Goal: Information Seeking & Learning: Learn about a topic

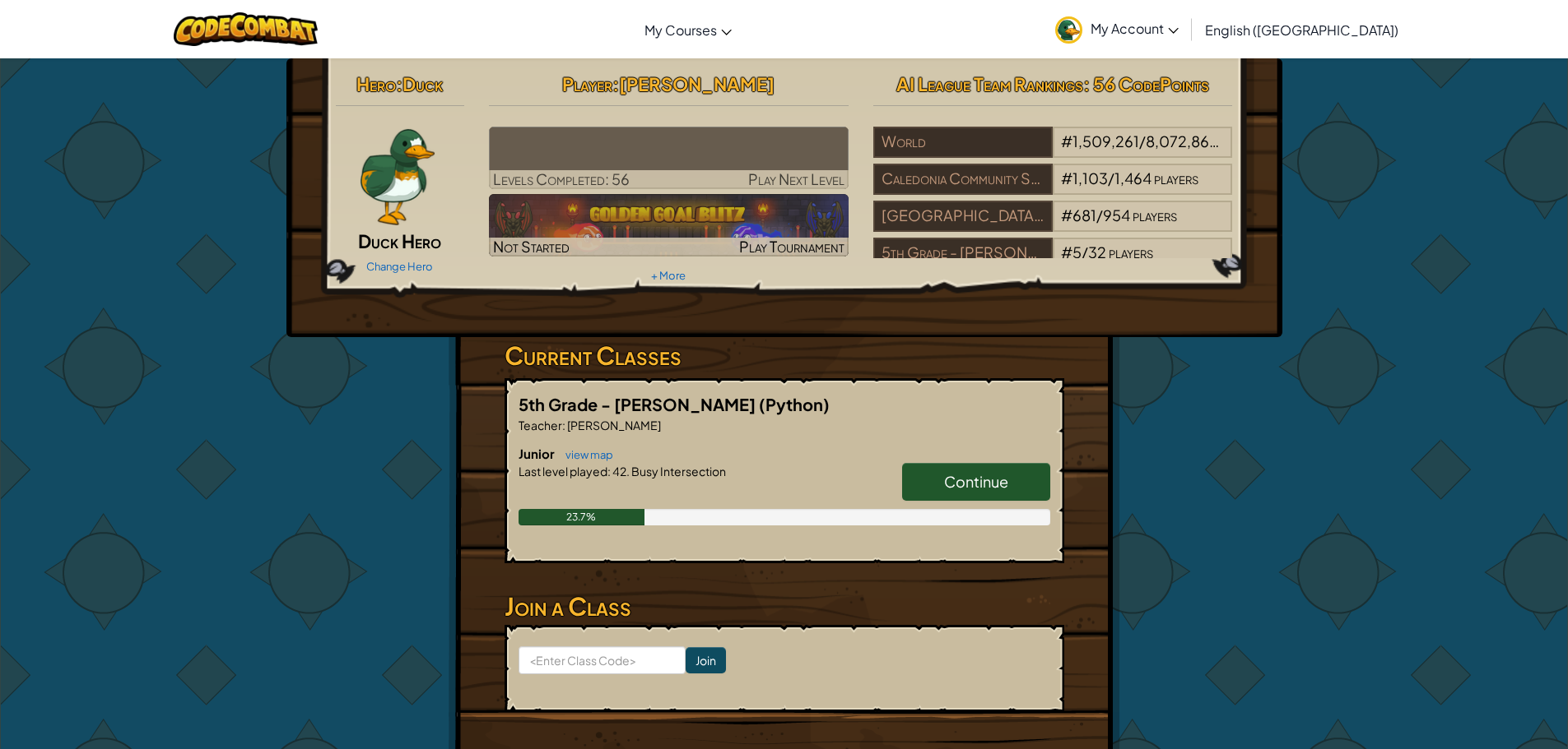
click at [973, 482] on span "Continue" at bounding box center [976, 481] width 65 height 19
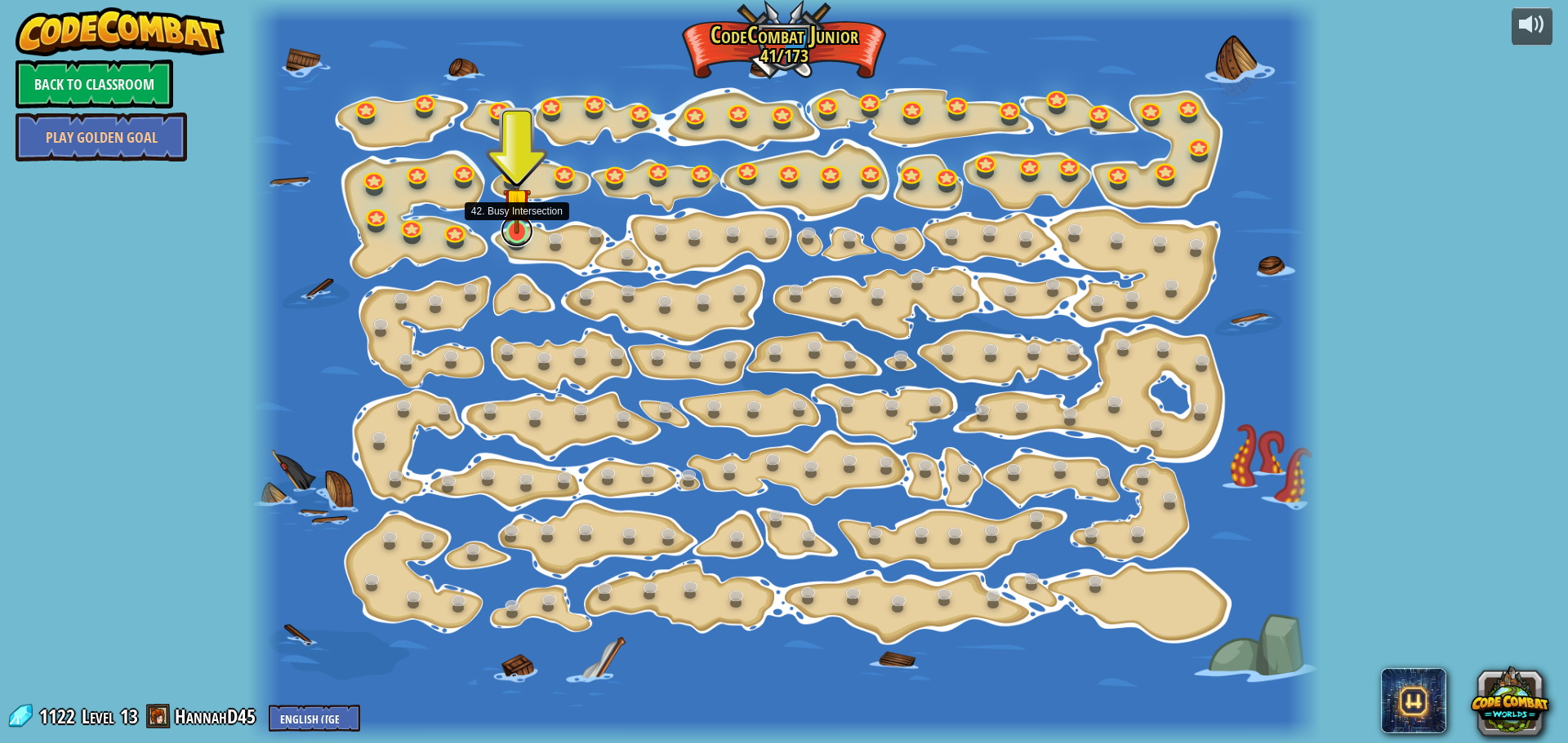
click at [511, 235] on link at bounding box center [516, 231] width 33 height 33
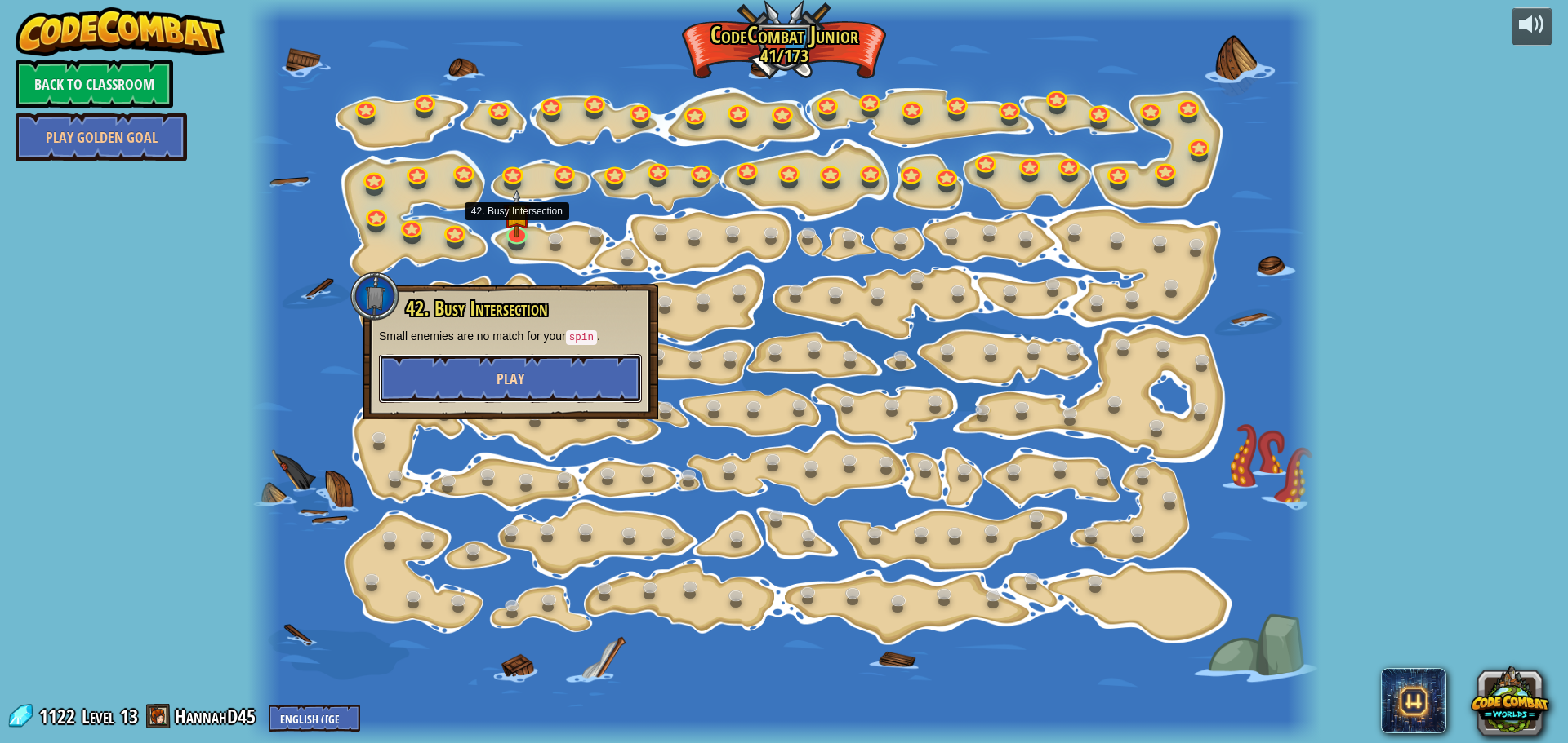
click at [487, 369] on button "Play" at bounding box center [510, 379] width 263 height 49
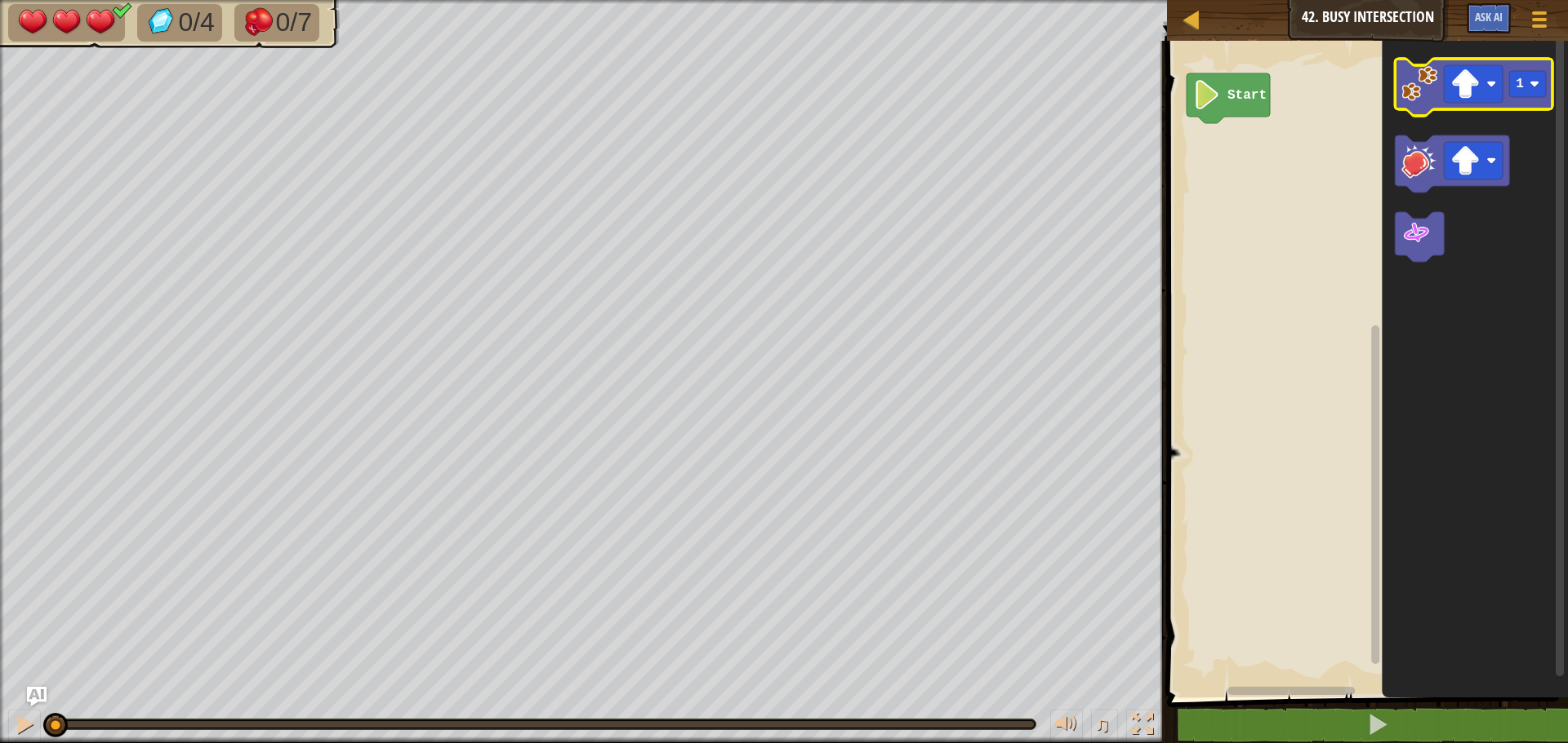
click at [1429, 98] on image "Blockly Workspace" at bounding box center [1419, 84] width 36 height 36
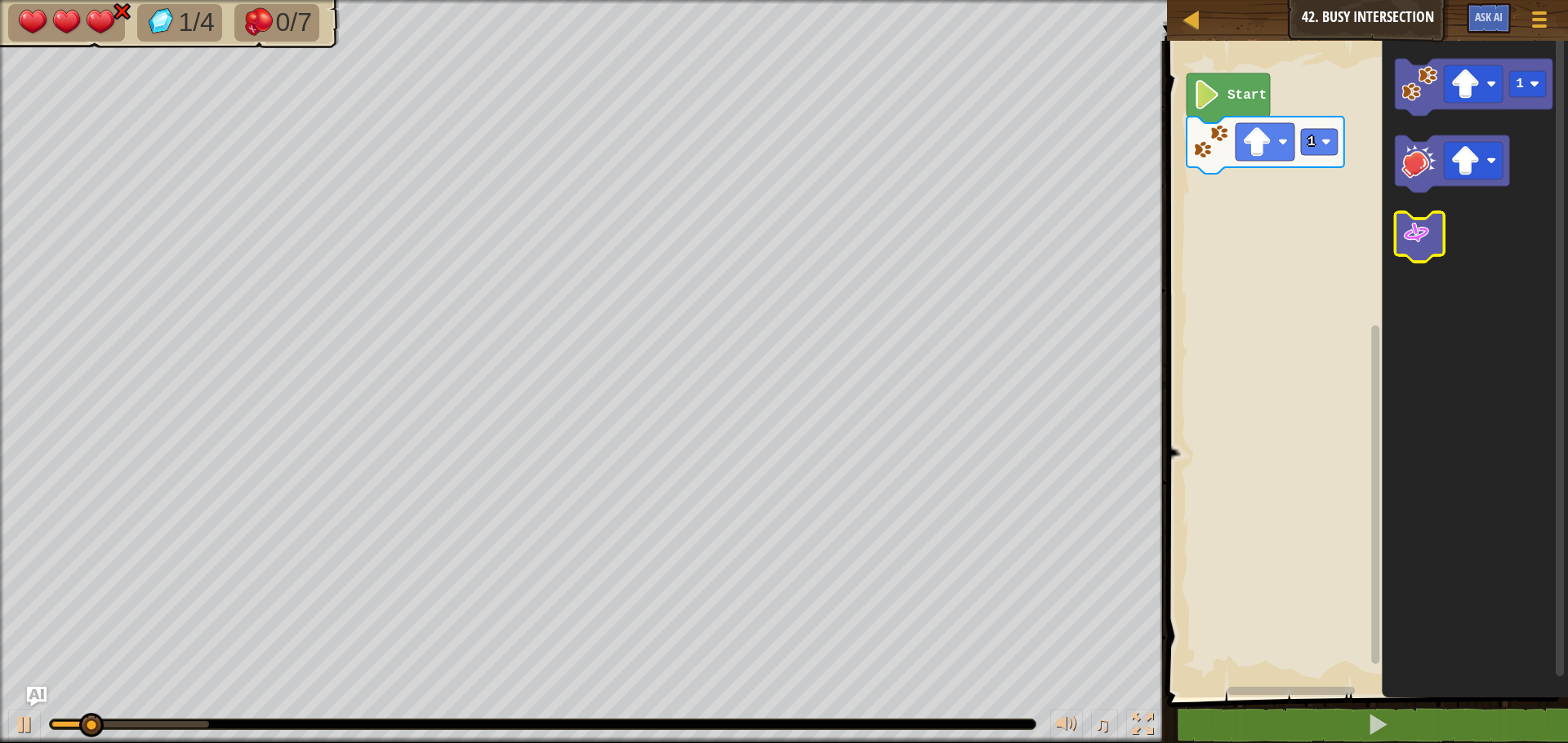
click at [1413, 220] on image "Blockly Workspace" at bounding box center [1415, 233] width 29 height 29
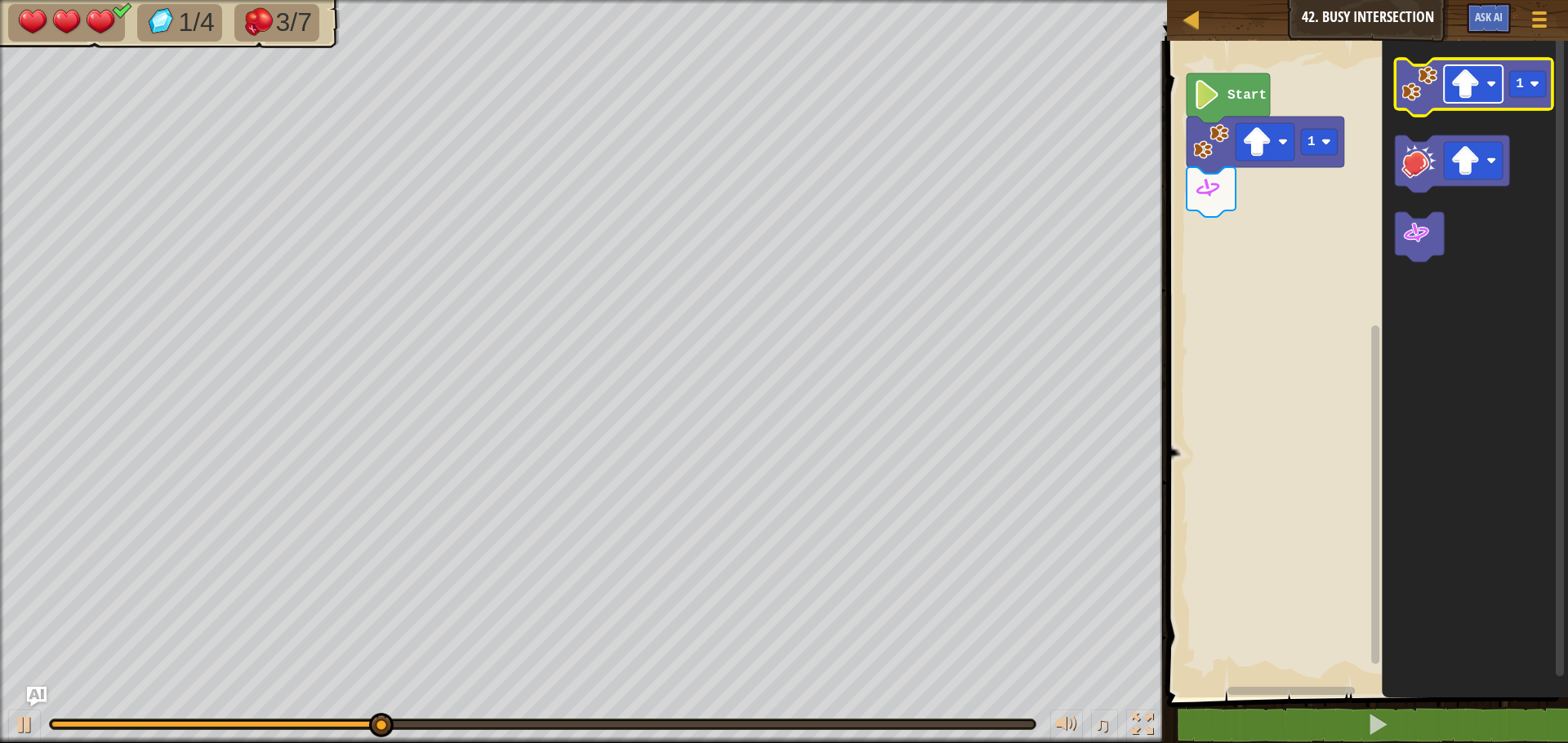
click at [1454, 78] on image "Blockly Workspace" at bounding box center [1464, 84] width 29 height 29
click at [1423, 107] on icon "Blockly Workspace" at bounding box center [1473, 87] width 157 height 57
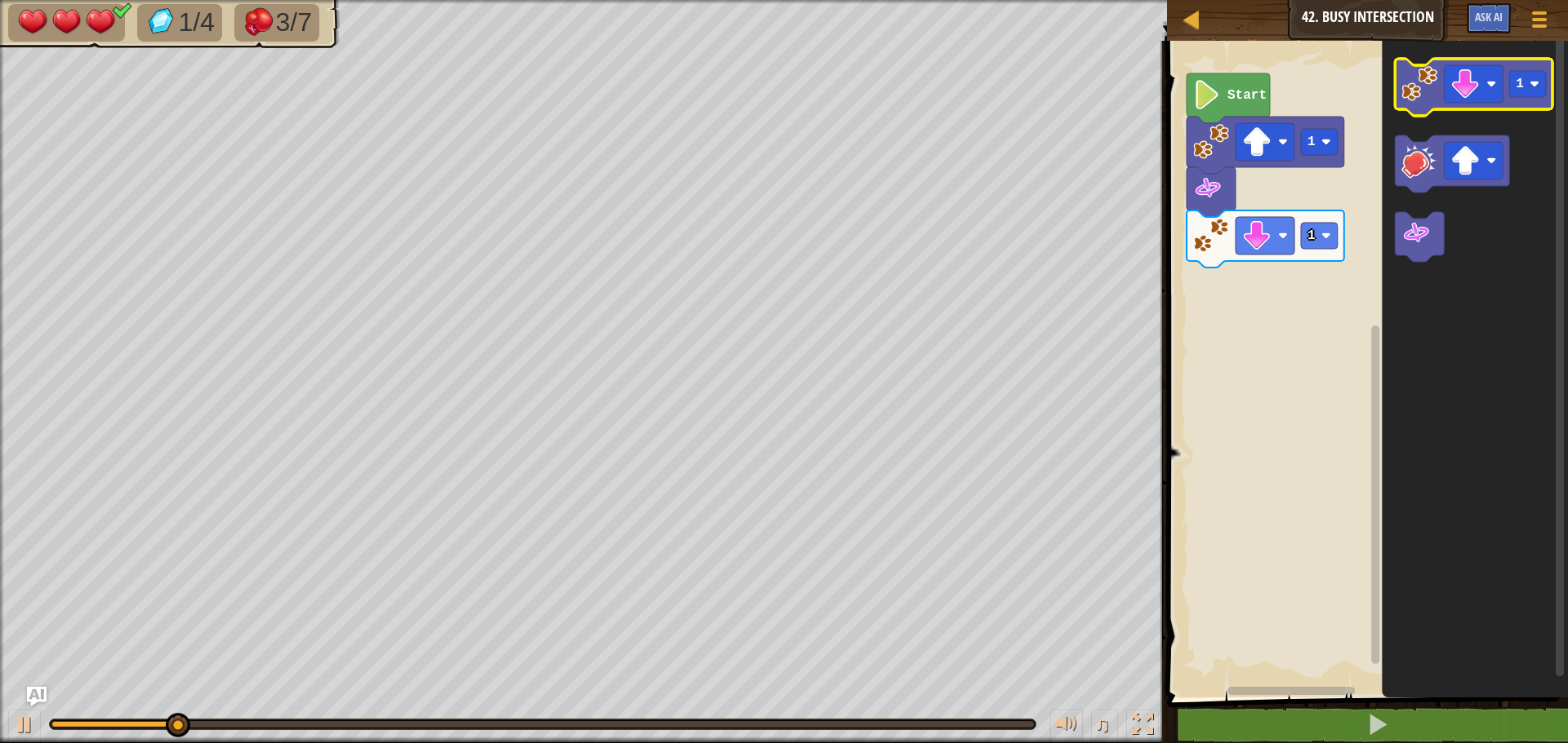
click at [1423, 107] on icon "Blockly Workspace" at bounding box center [1473, 87] width 157 height 57
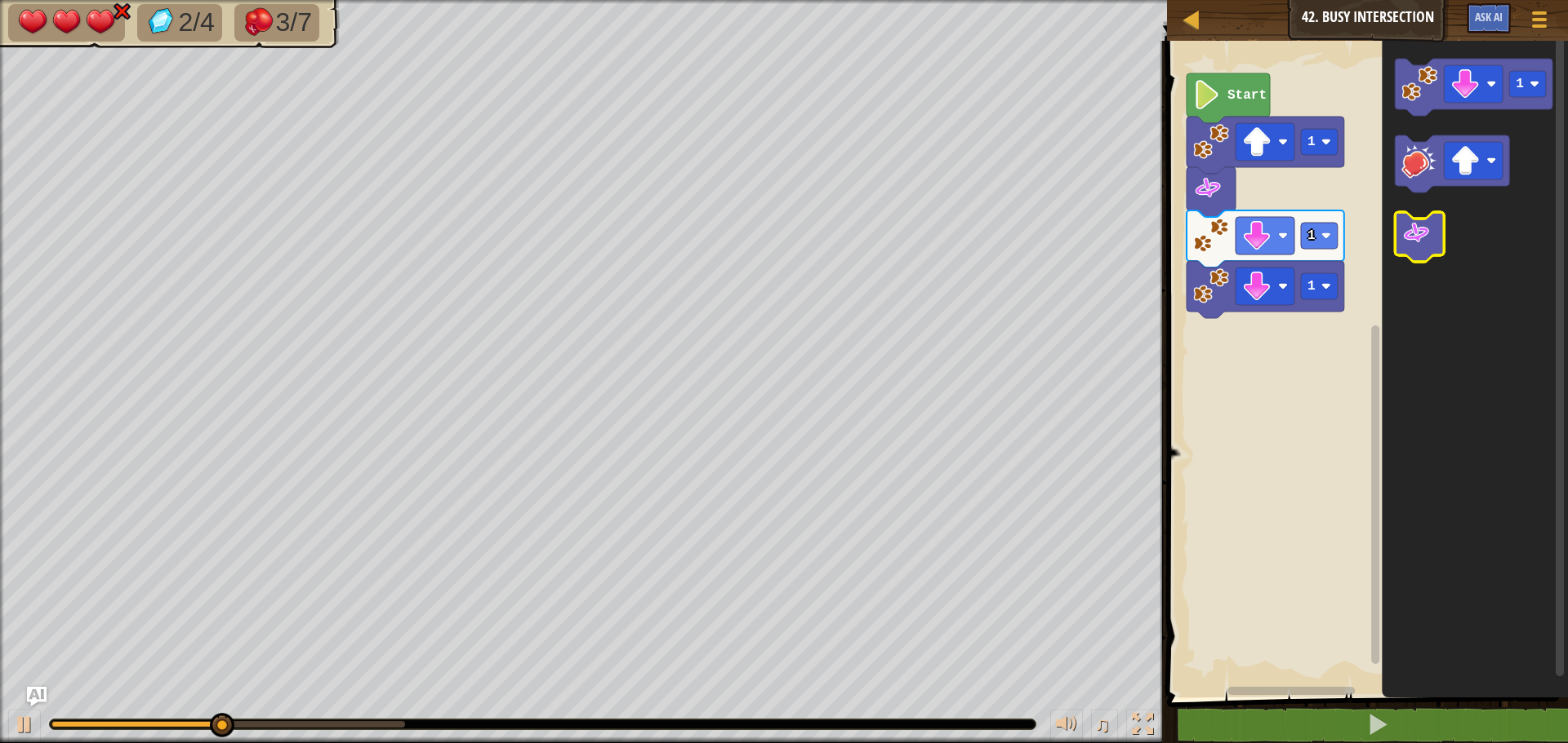
click at [1405, 221] on image "Blockly Workspace" at bounding box center [1415, 233] width 29 height 29
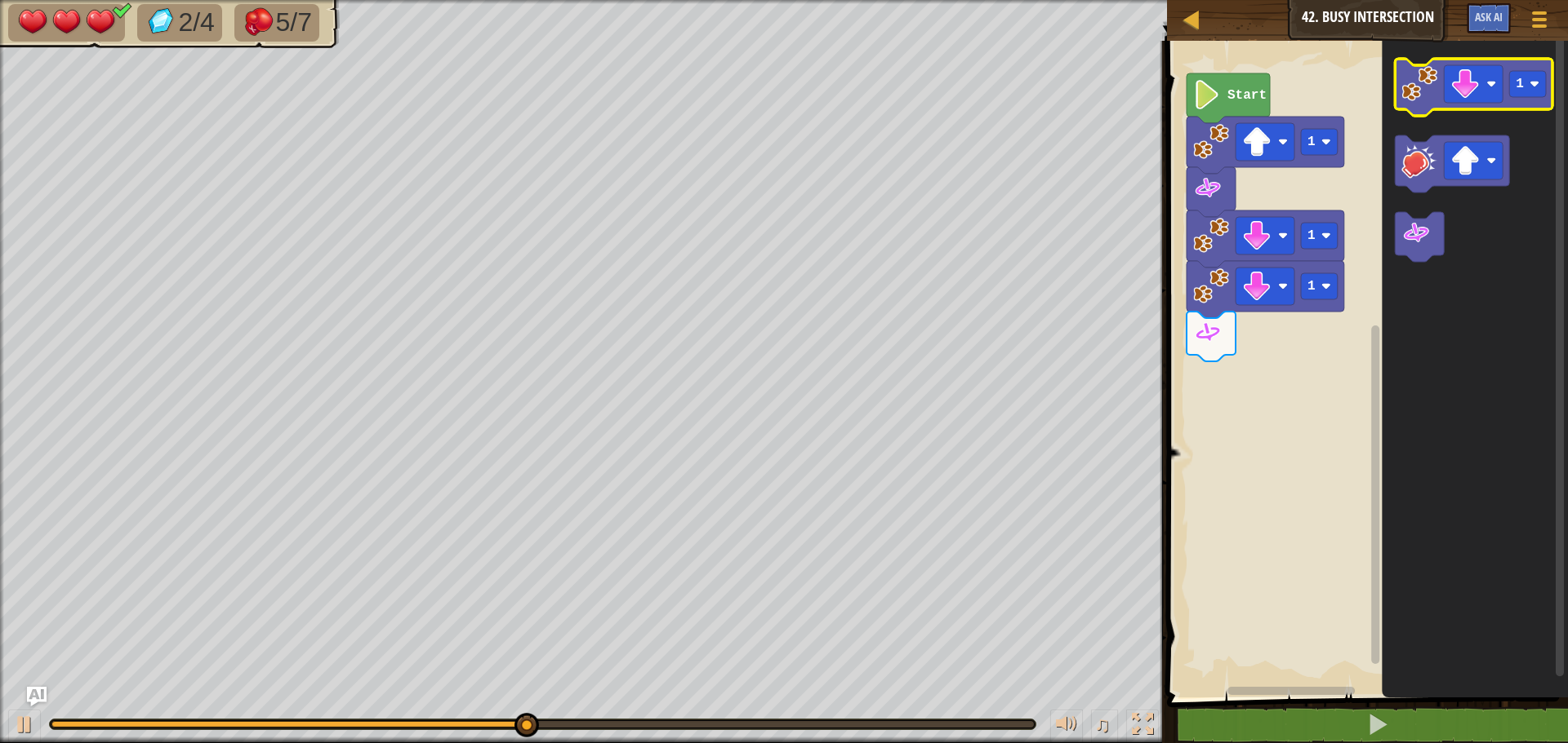
click at [1463, 105] on icon "Blockly Workspace" at bounding box center [1473, 87] width 157 height 57
click at [1469, 95] on image "Blockly Workspace" at bounding box center [1464, 84] width 29 height 29
click at [1430, 98] on image "Blockly Workspace" at bounding box center [1419, 84] width 36 height 36
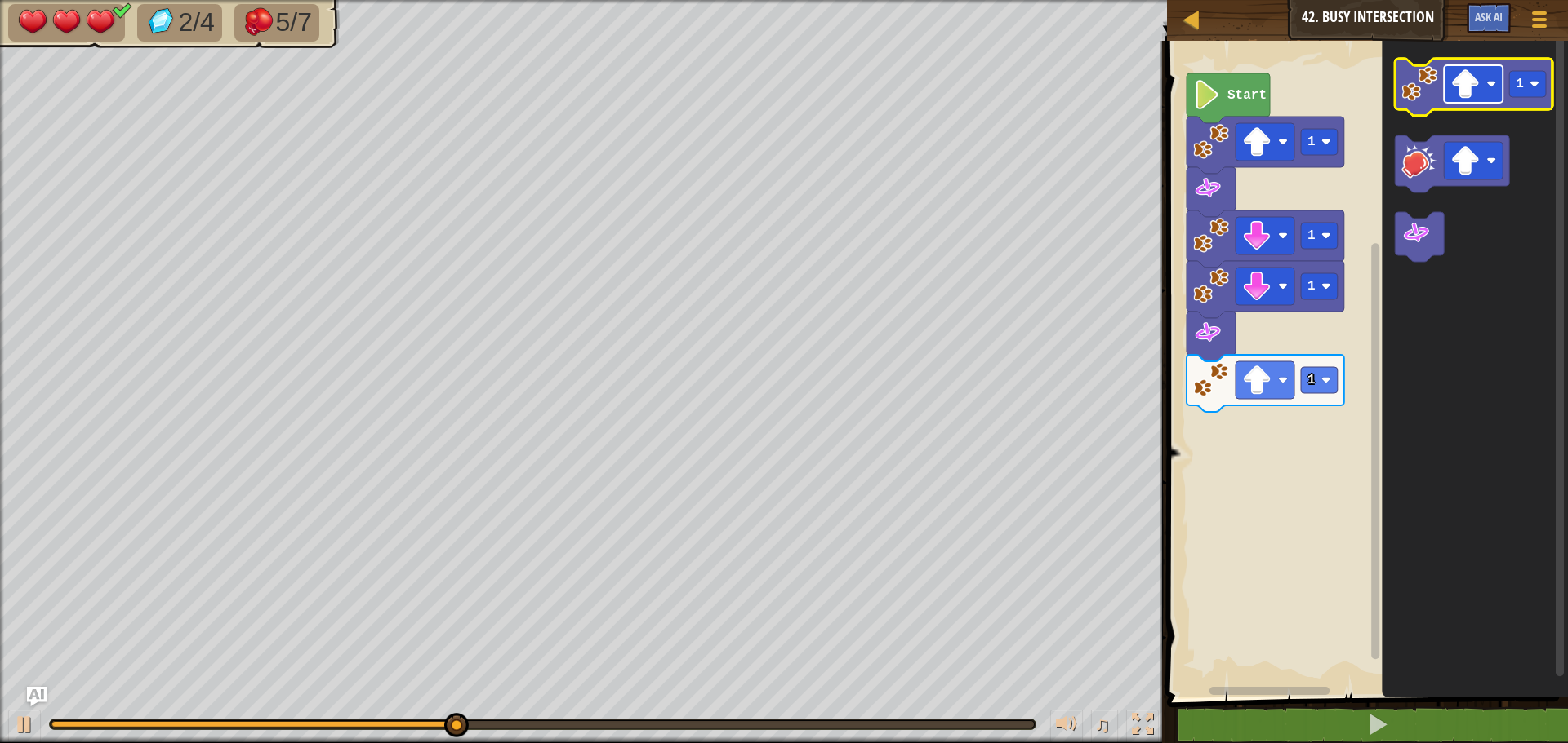
click at [1464, 101] on rect "Blockly Workspace" at bounding box center [1473, 84] width 58 height 38
click at [1417, 105] on icon "Blockly Workspace" at bounding box center [1473, 87] width 157 height 57
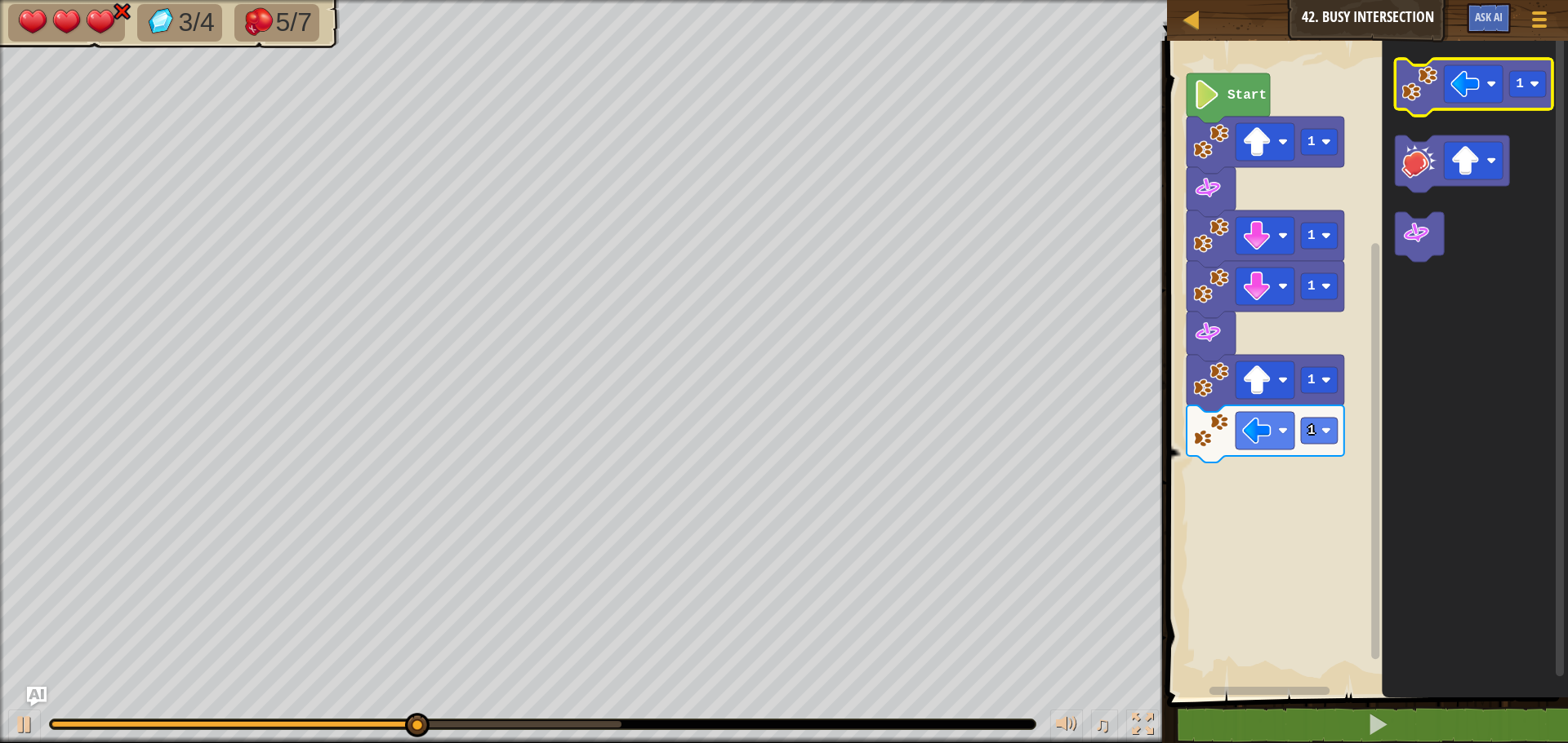
click at [1417, 105] on icon "Blockly Workspace" at bounding box center [1473, 87] width 157 height 57
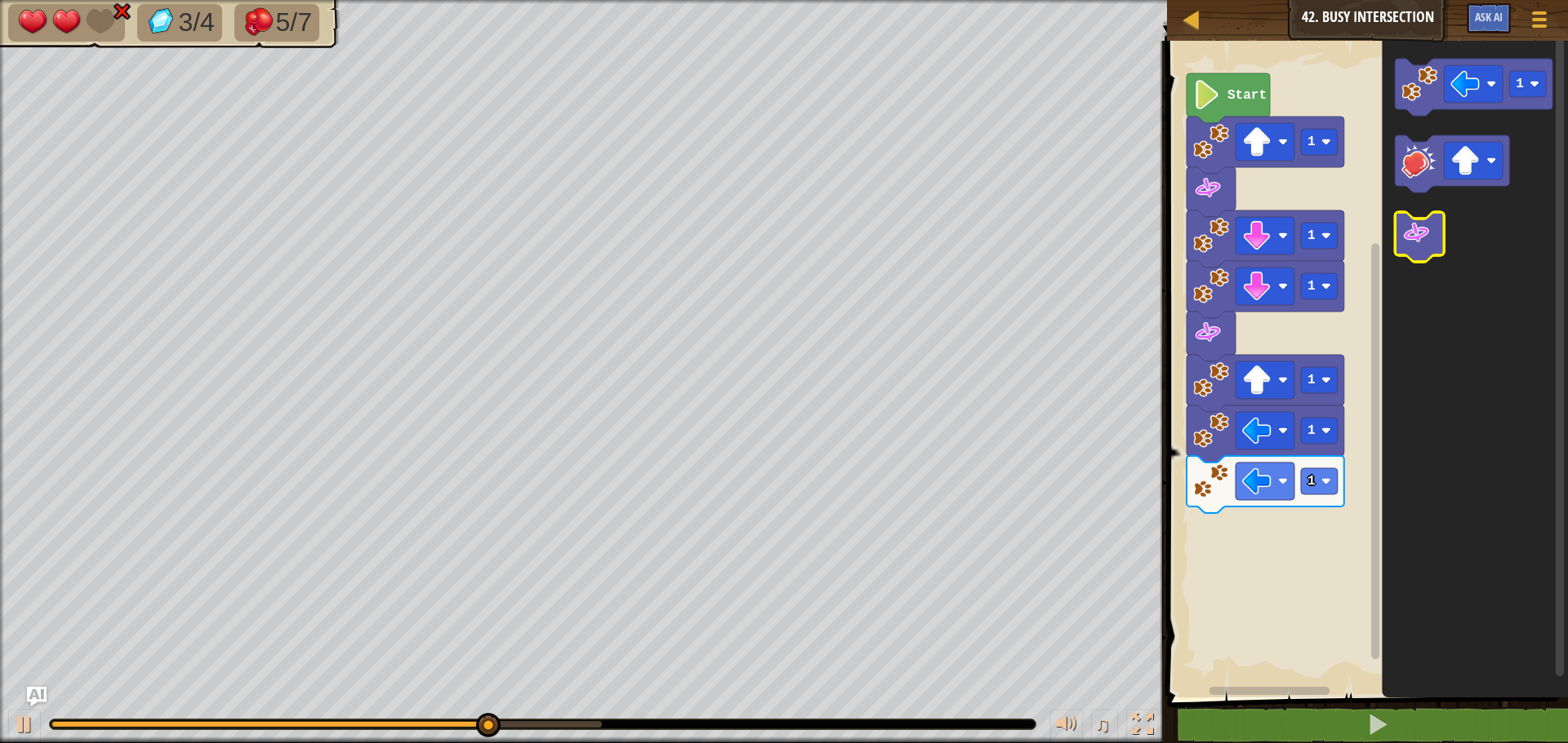
click at [1411, 242] on image "Blockly Workspace" at bounding box center [1415, 233] width 29 height 29
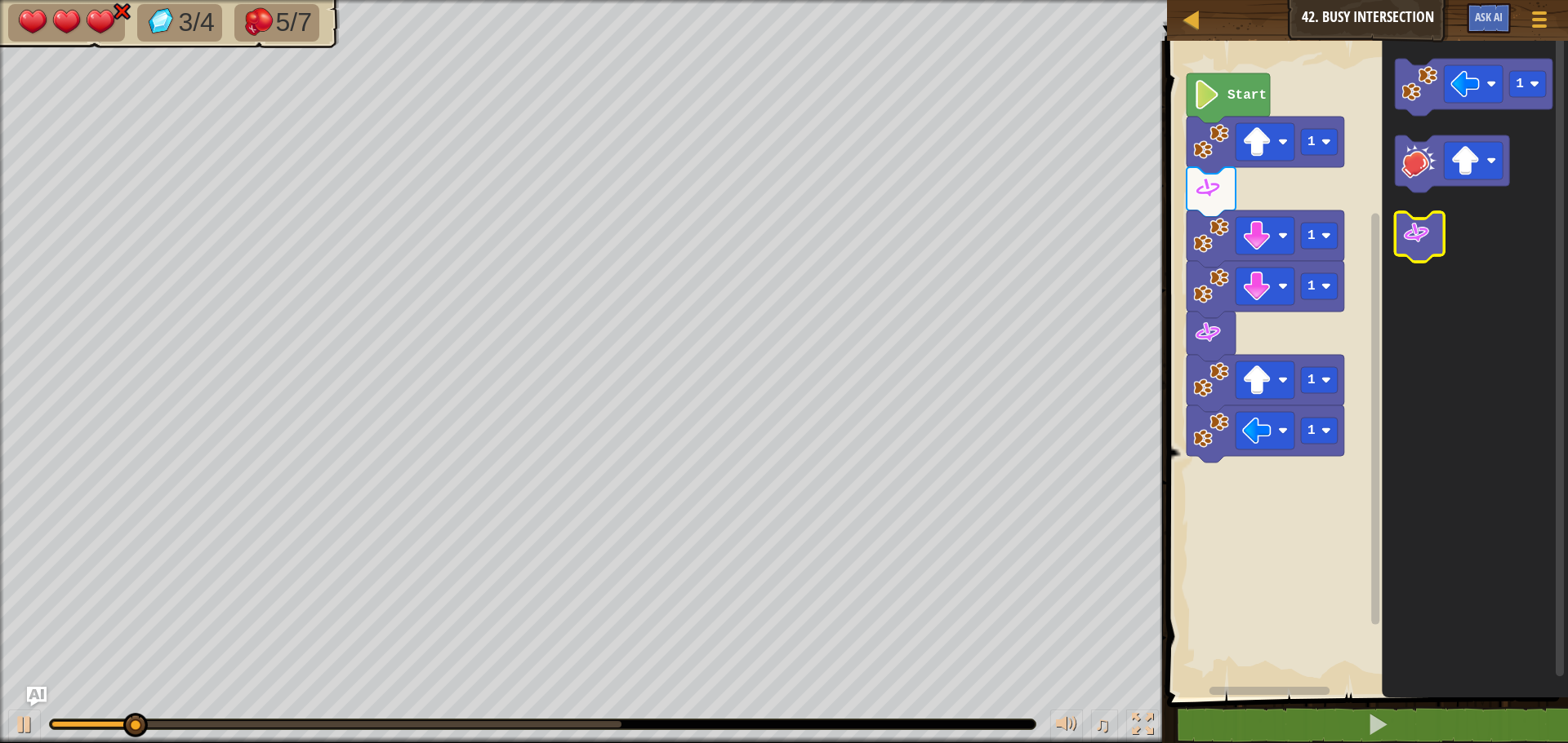
click at [1407, 257] on rect "Blockly Workspace" at bounding box center [1419, 236] width 49 height 50
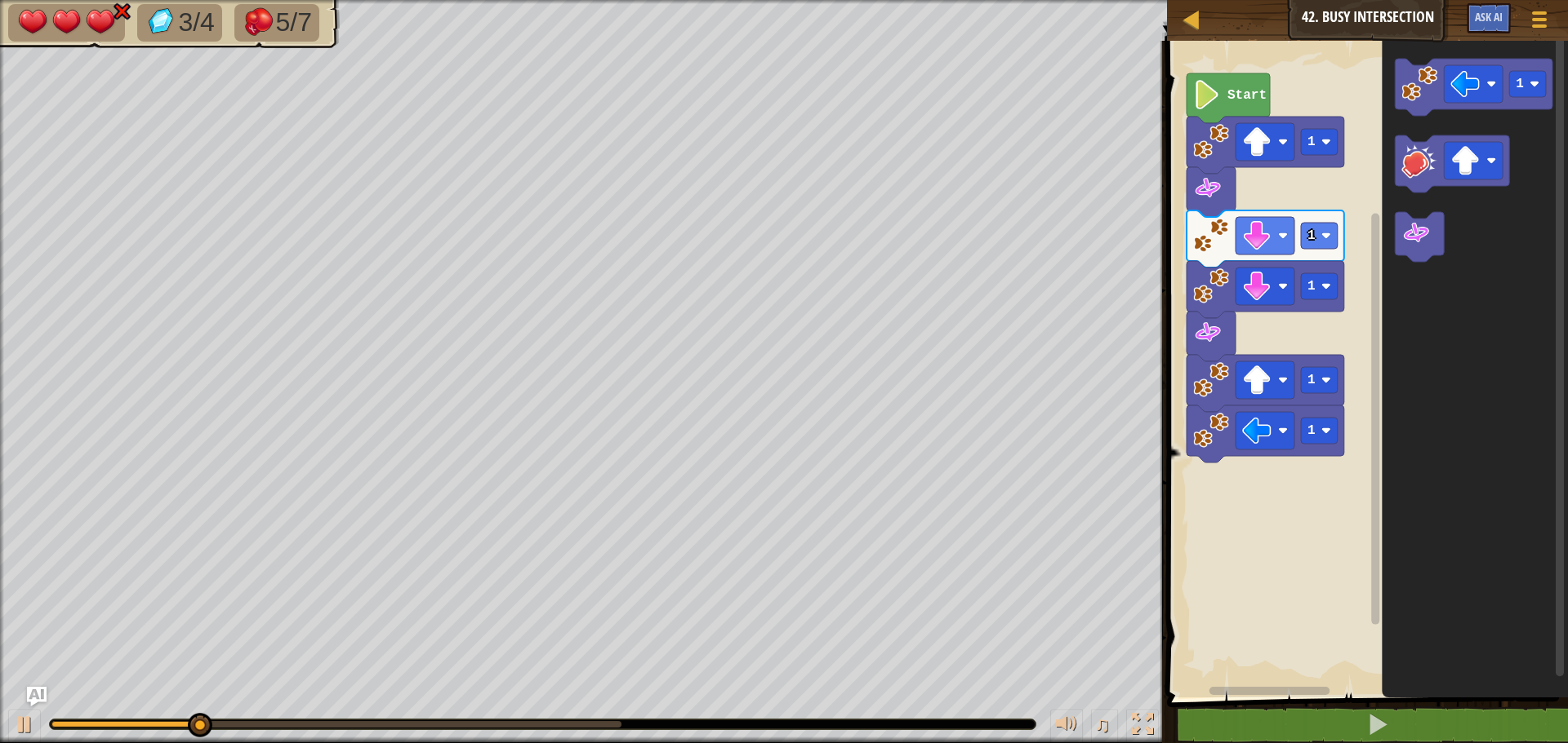
click at [1423, 218] on icon "1" at bounding box center [1475, 365] width 187 height 665
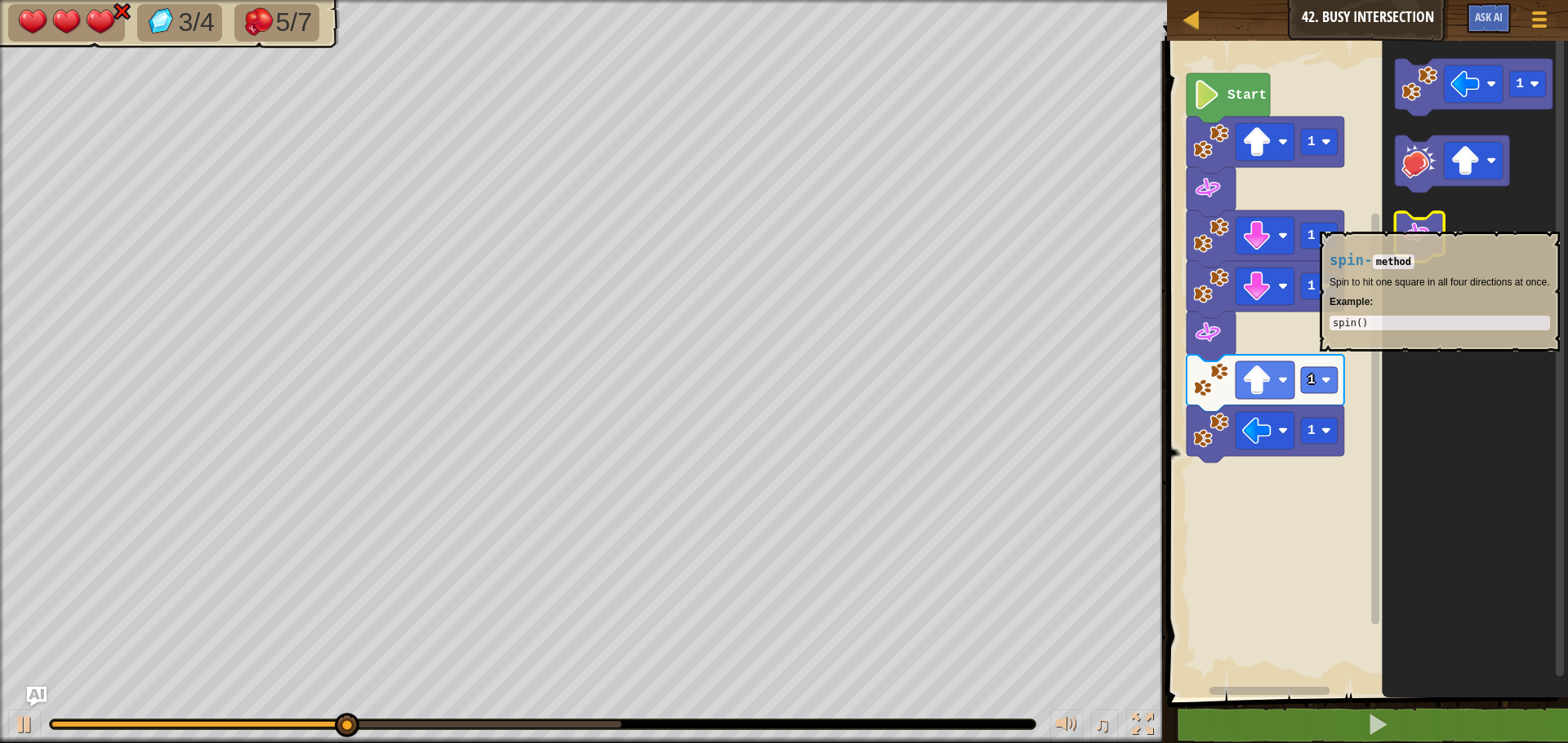
click at [1417, 224] on image "Blockly Workspace" at bounding box center [1415, 233] width 29 height 29
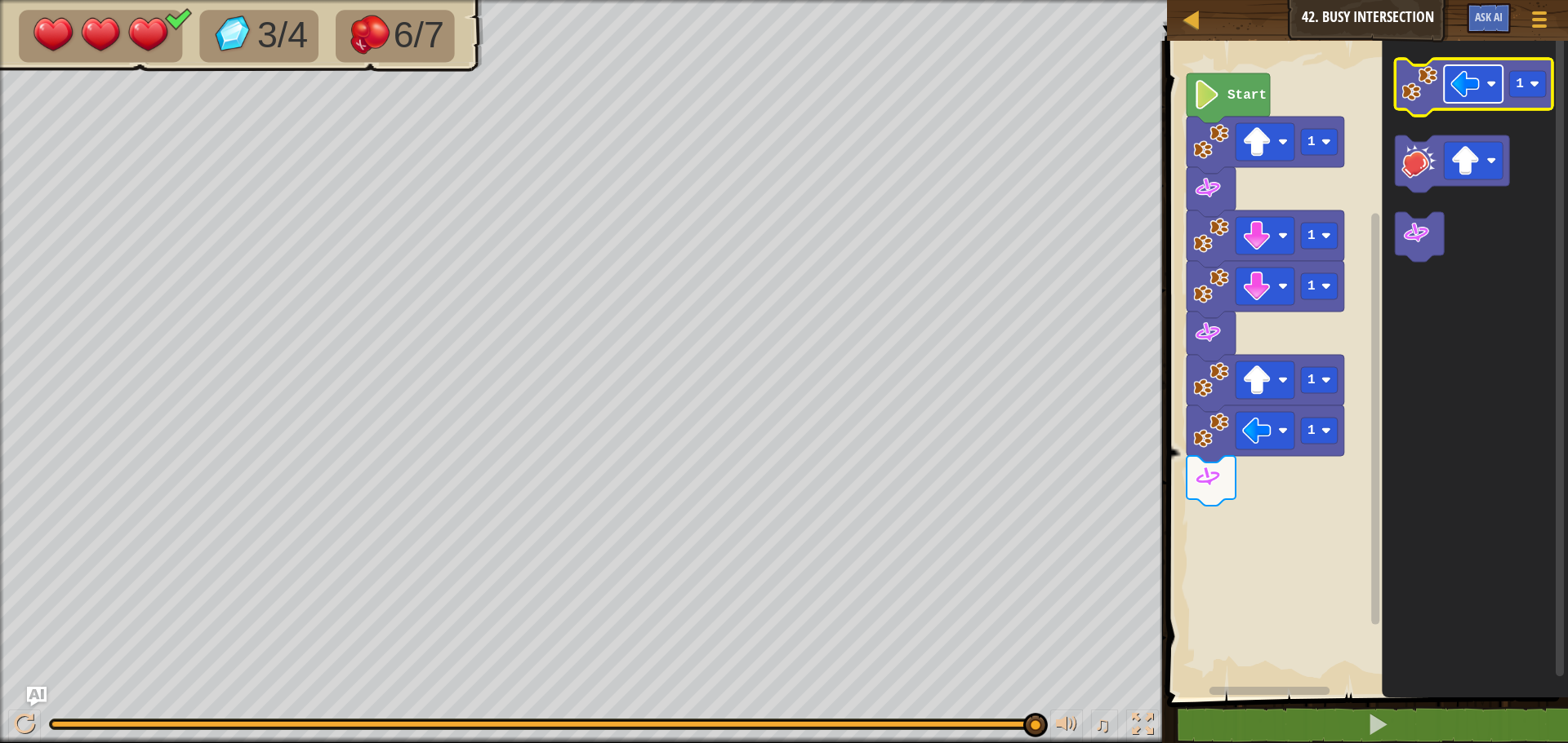
click at [1462, 83] on image "Blockly Workspace" at bounding box center [1464, 84] width 29 height 29
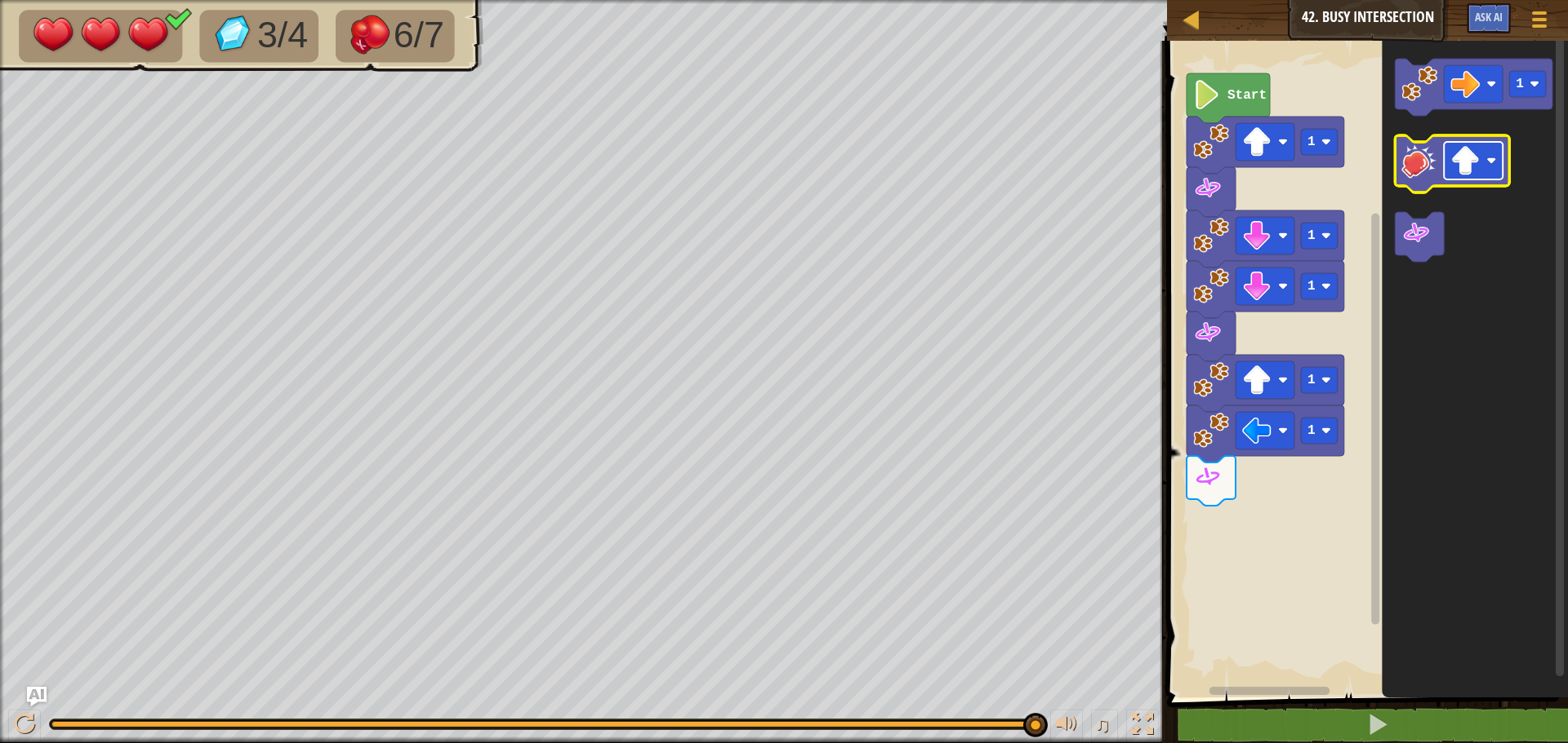
click at [1466, 158] on image "Blockly Workspace" at bounding box center [1464, 160] width 29 height 29
click at [1405, 89] on image "Blockly Workspace" at bounding box center [1419, 84] width 36 height 36
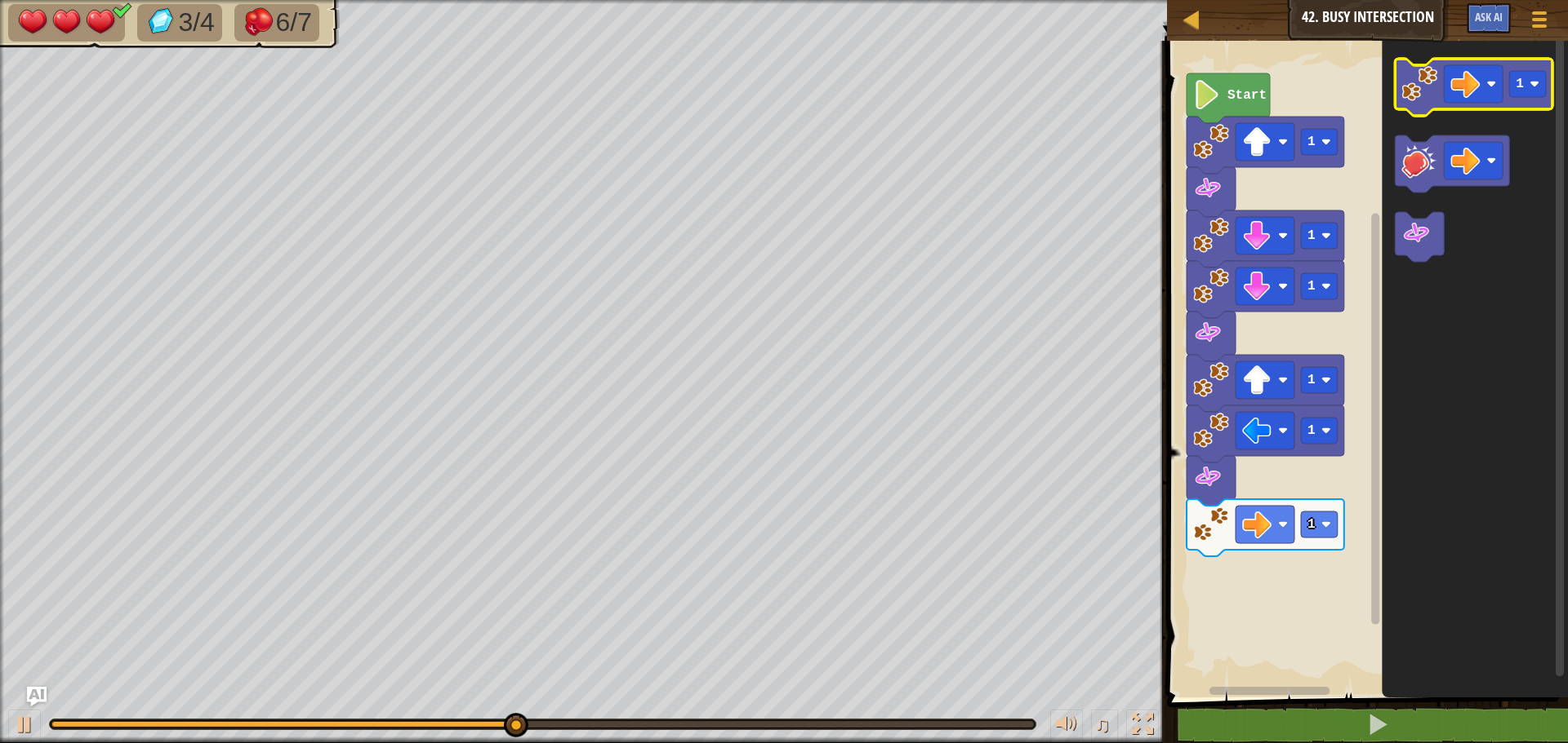
click at [1408, 89] on image "Blockly Workspace" at bounding box center [1419, 84] width 36 height 36
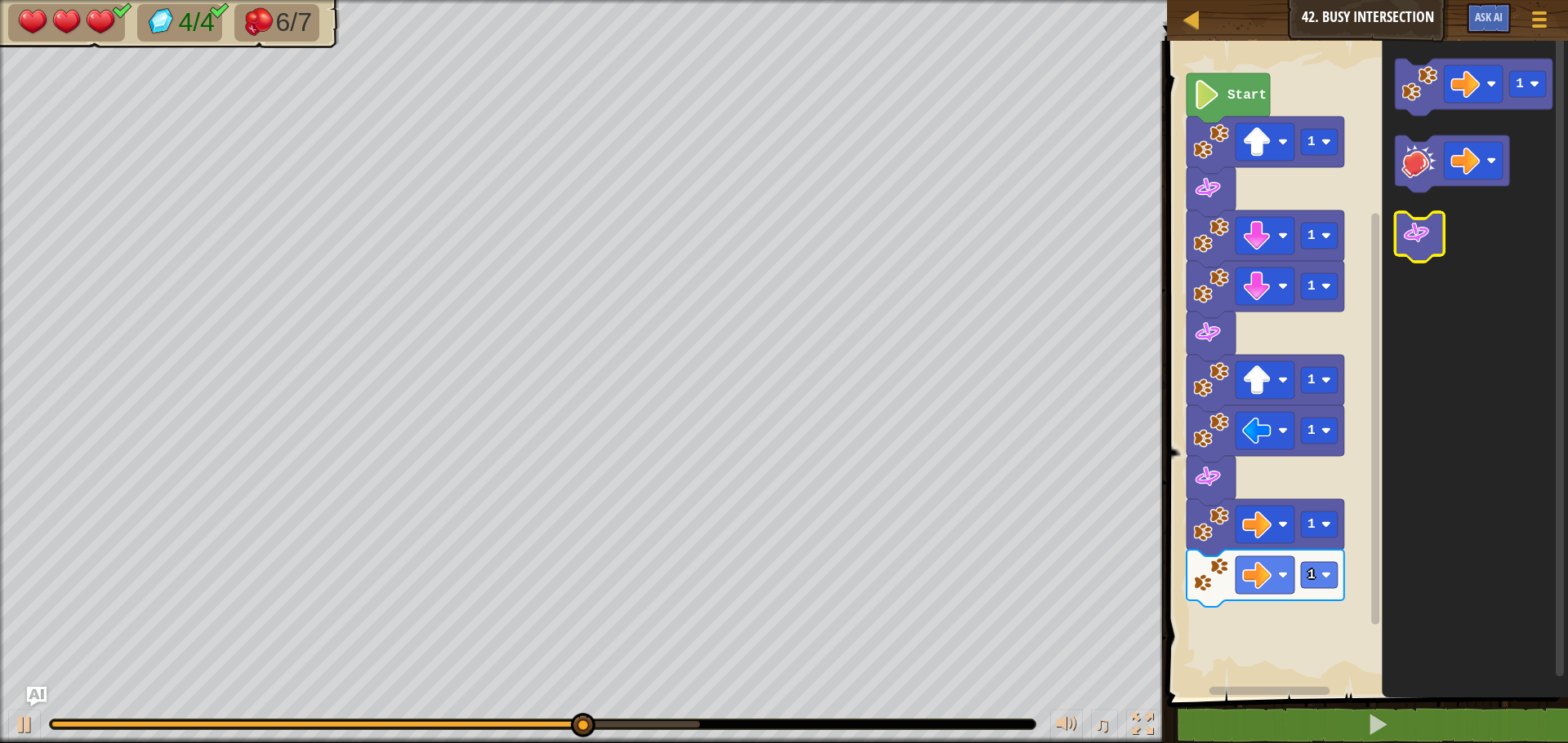
click at [1424, 234] on image "Blockly Workspace" at bounding box center [1415, 233] width 29 height 29
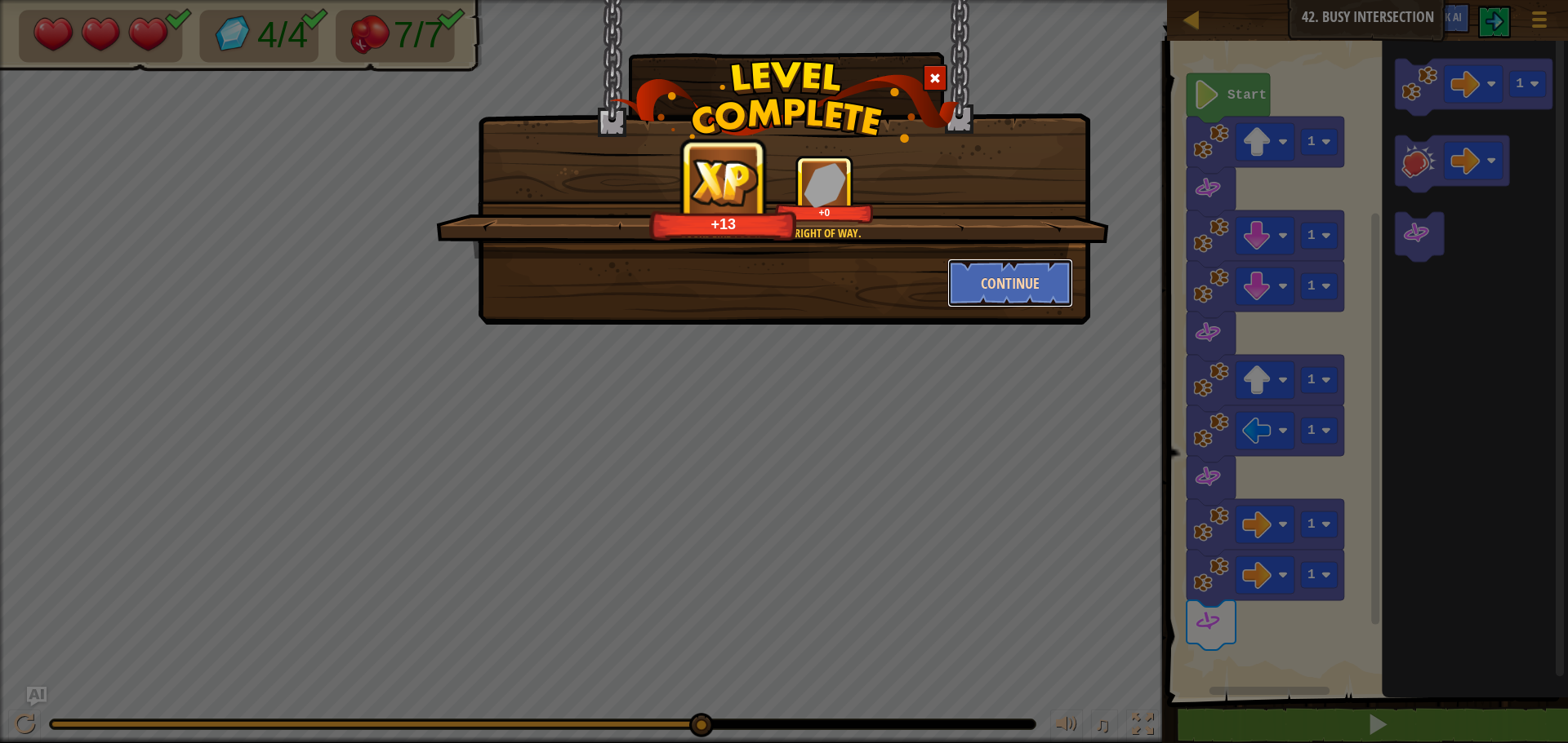
click at [976, 288] on button "Continue" at bounding box center [1010, 283] width 126 height 49
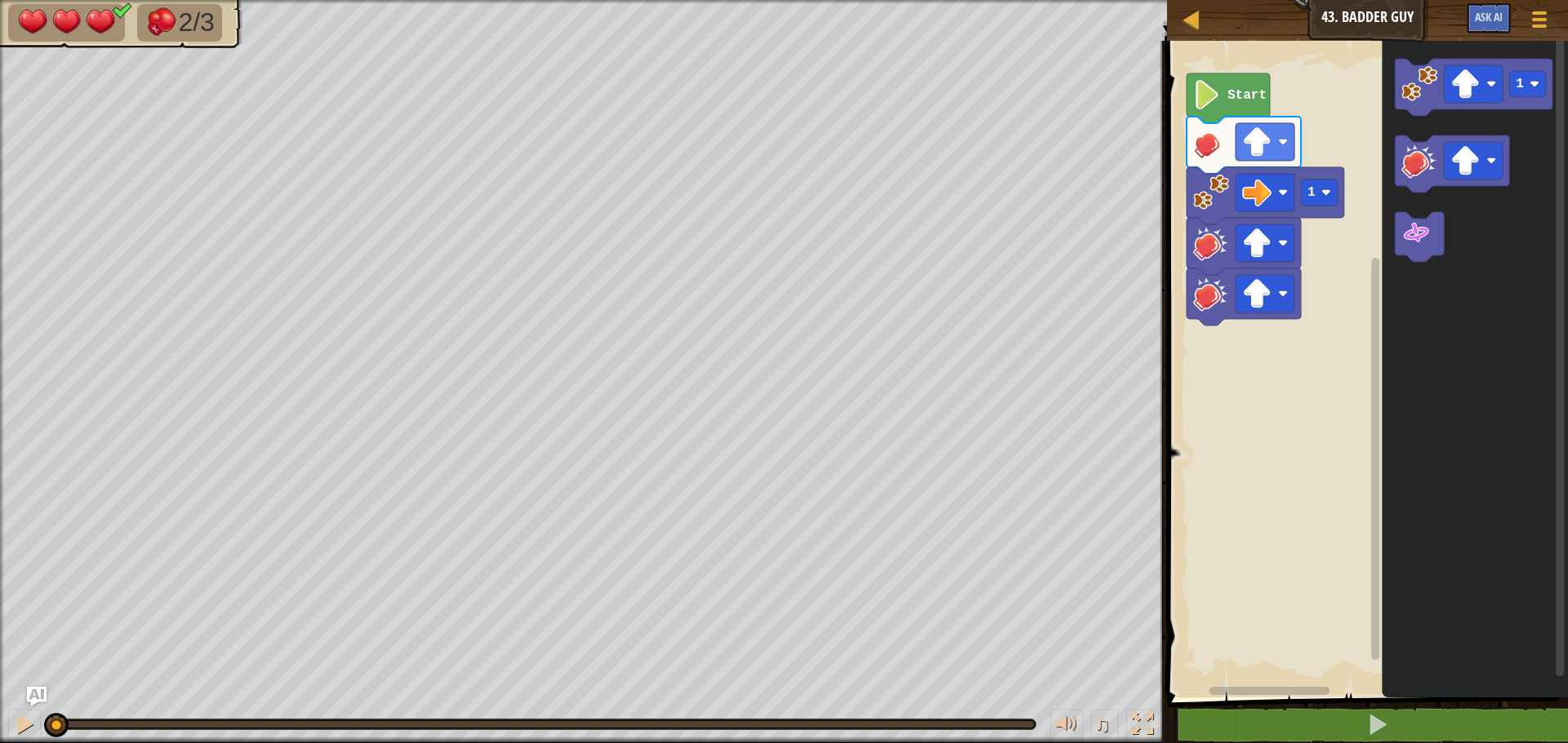
click at [1230, 105] on icon "Blockly Workspace" at bounding box center [1228, 98] width 83 height 50
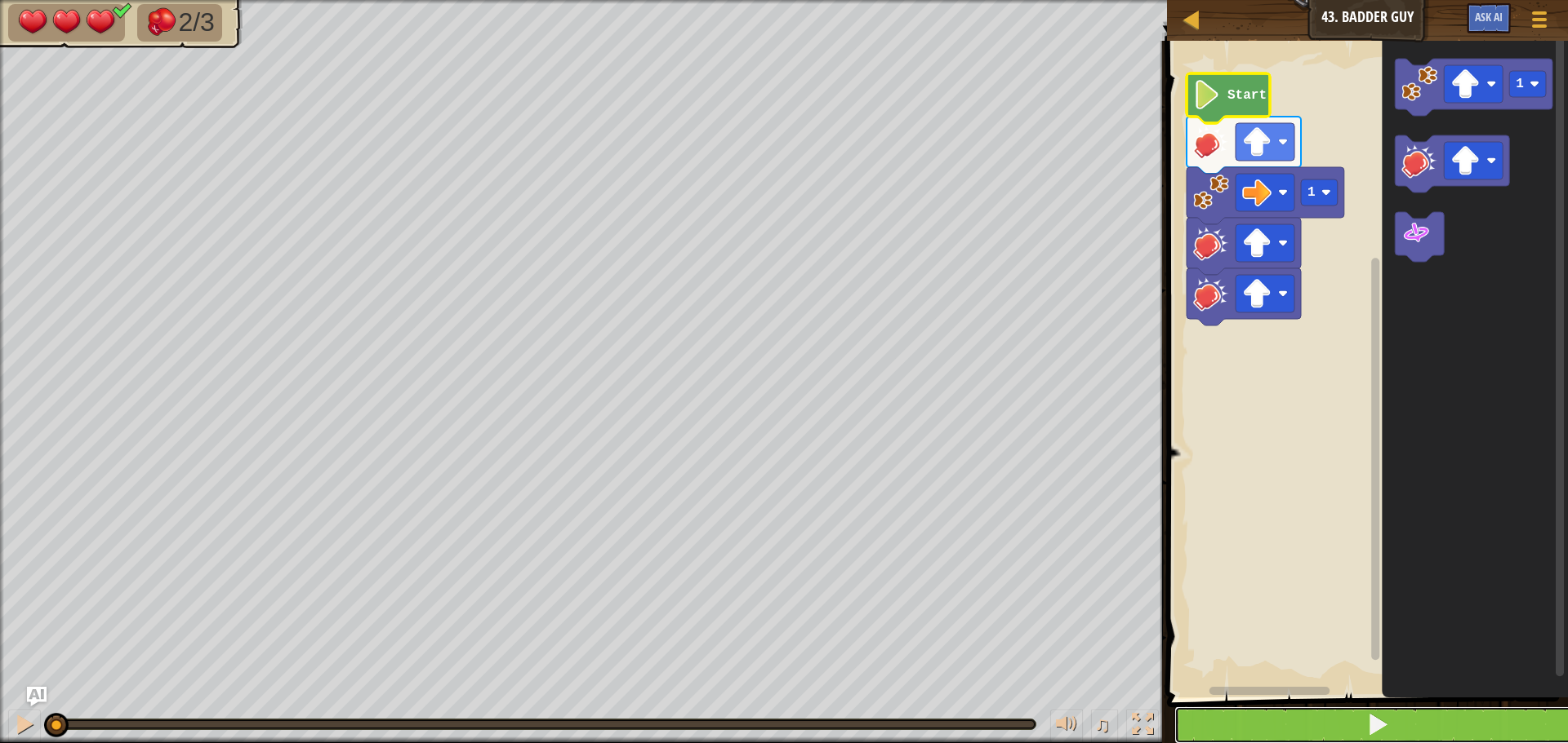
click at [1348, 719] on button at bounding box center [1377, 725] width 406 height 38
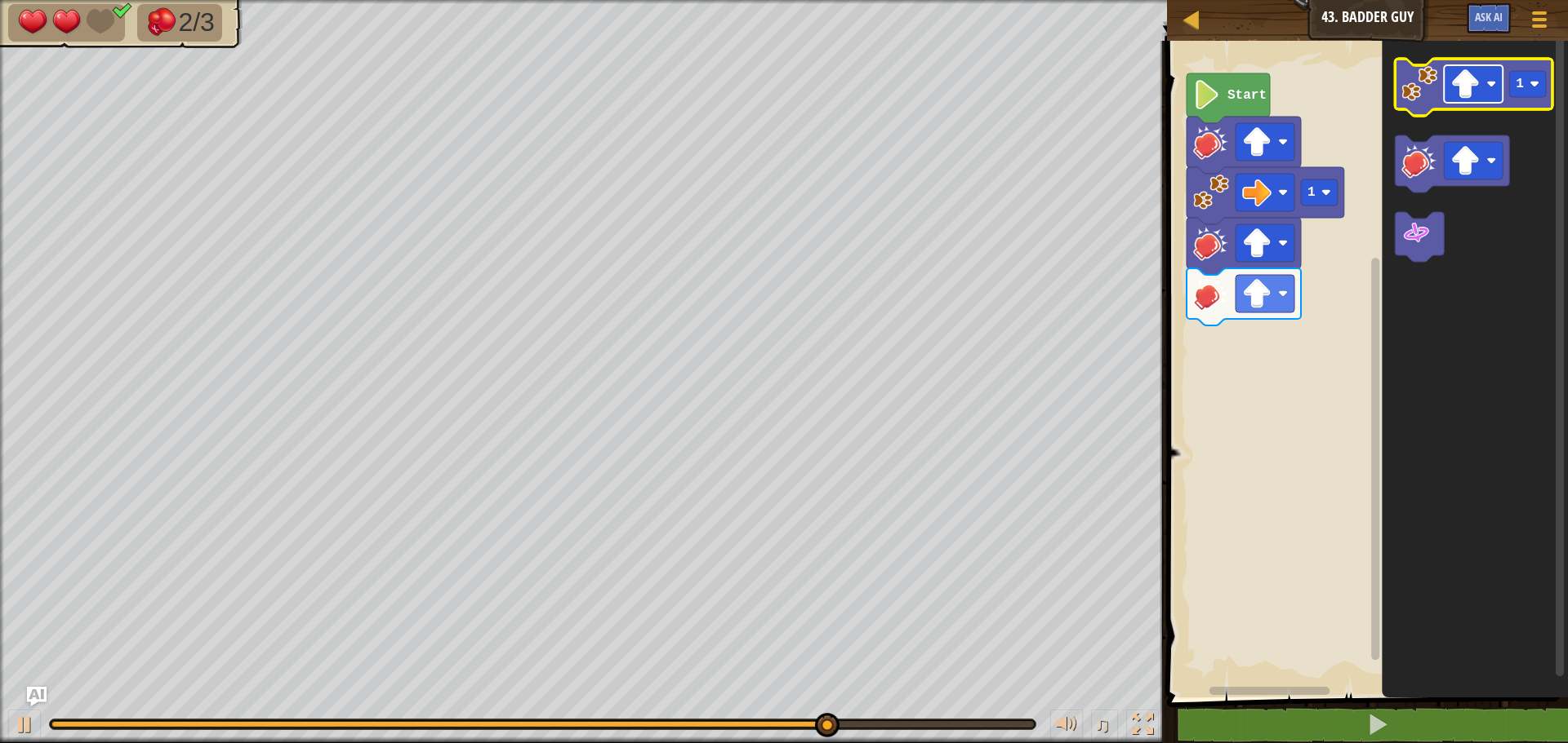
click at [1458, 86] on image "Blockly Workspace" at bounding box center [1464, 84] width 29 height 29
click at [1423, 97] on image "Blockly Workspace" at bounding box center [1419, 84] width 36 height 36
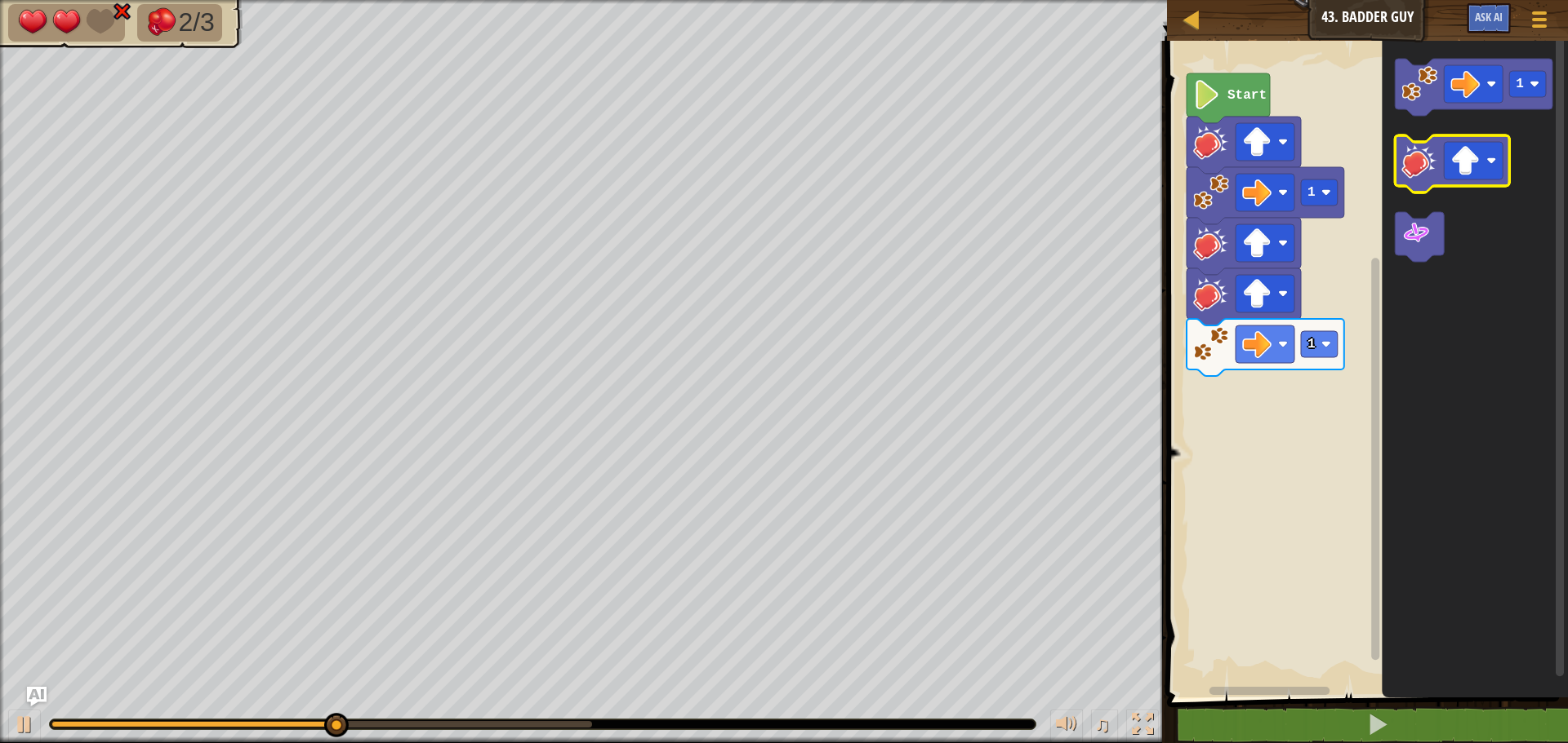
click at [1415, 154] on image "Blockly Workspace" at bounding box center [1419, 161] width 36 height 36
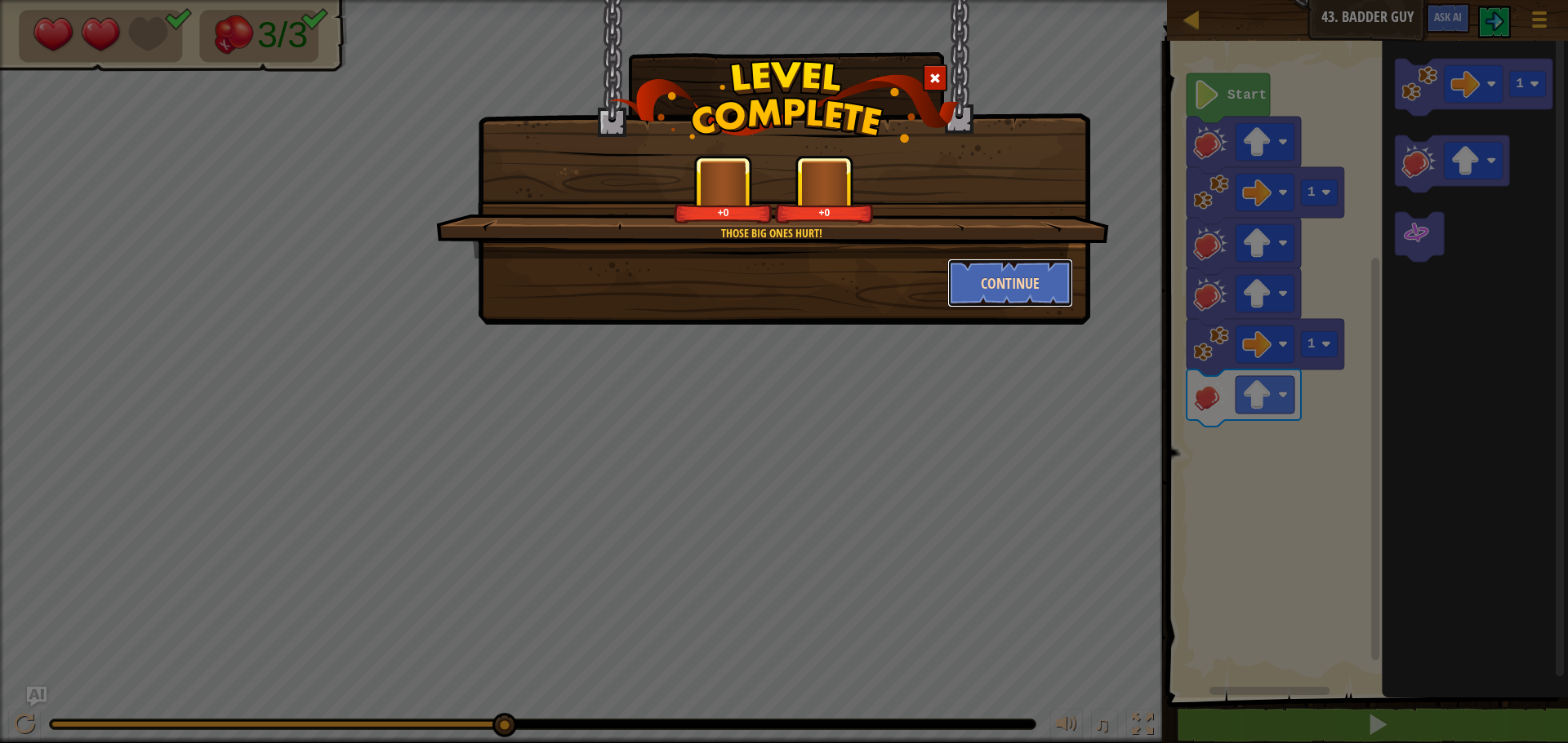
click at [985, 279] on button "Continue" at bounding box center [1010, 283] width 126 height 49
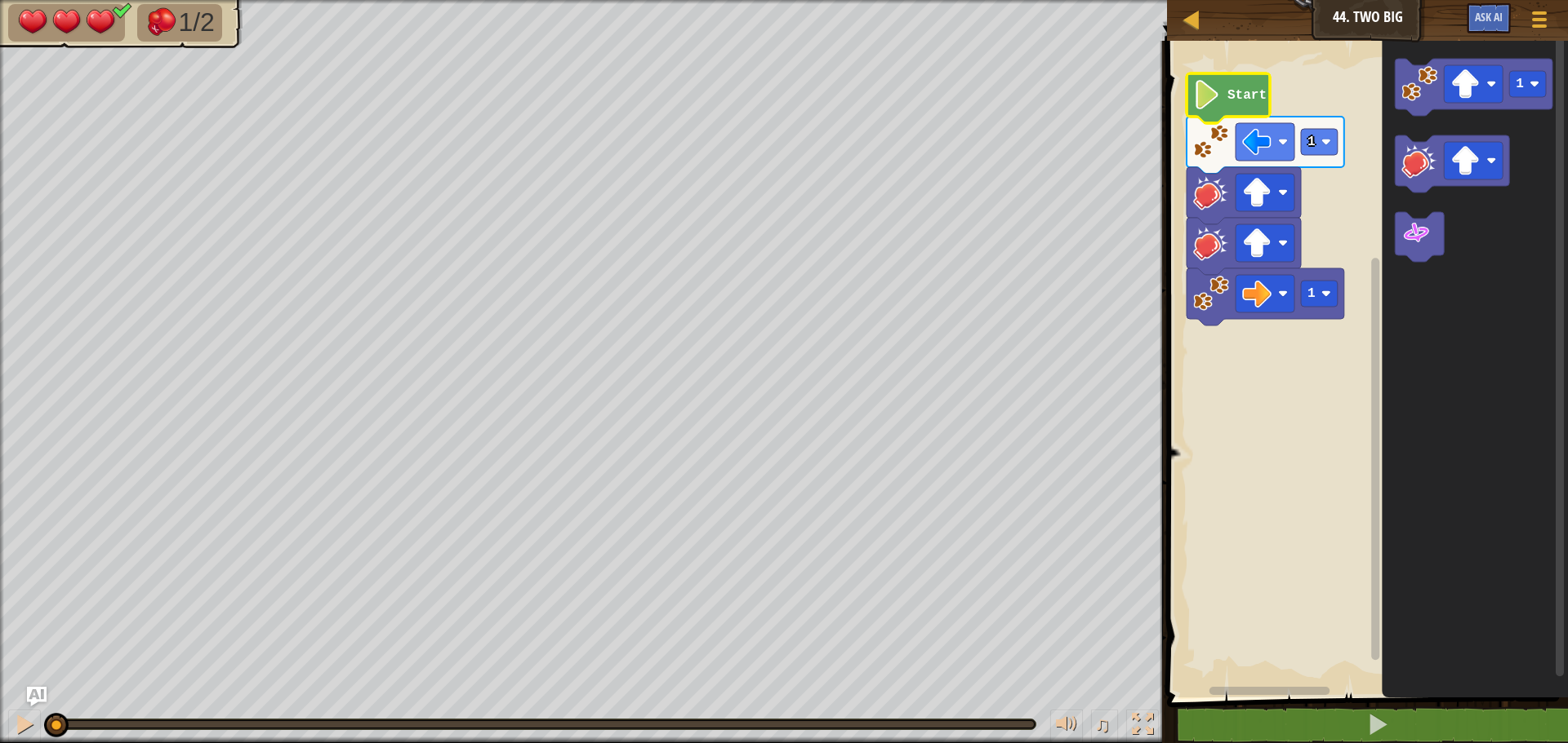
click at [1238, 111] on icon "Blockly Workspace" at bounding box center [1228, 98] width 83 height 50
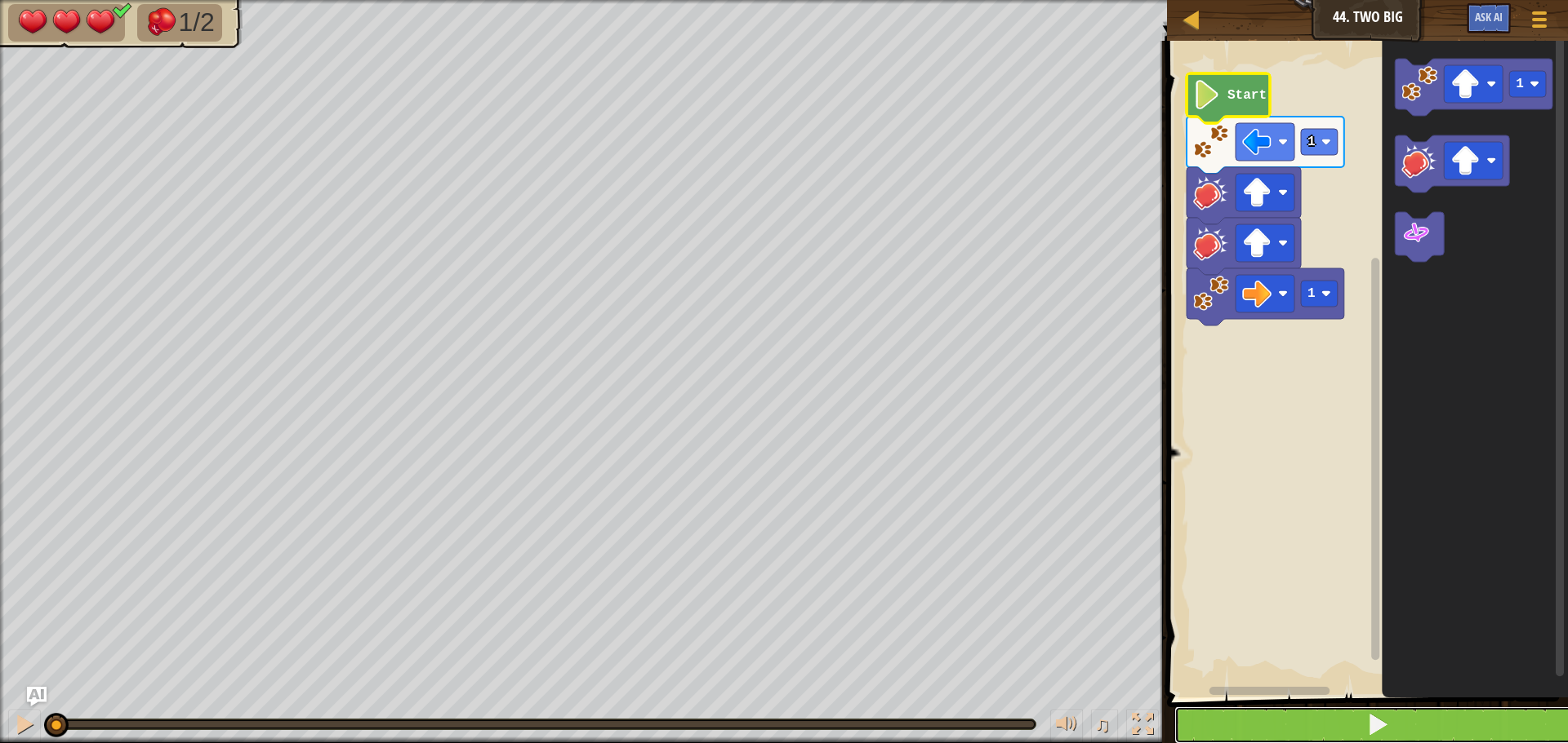
click at [1302, 719] on button at bounding box center [1377, 725] width 406 height 38
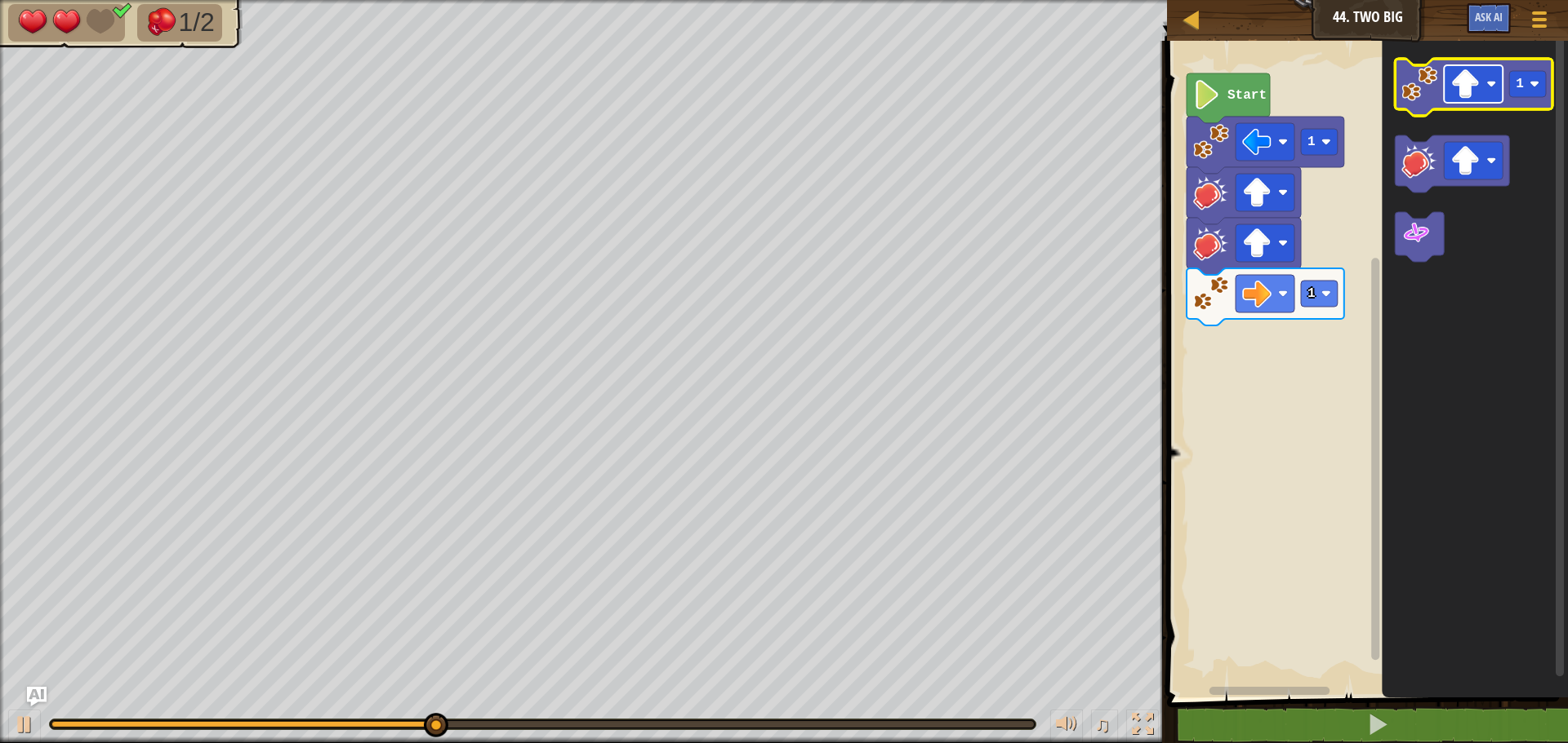
click at [1456, 84] on image "Blockly Workspace" at bounding box center [1464, 84] width 29 height 29
click at [1423, 96] on image "Blockly Workspace" at bounding box center [1419, 84] width 36 height 36
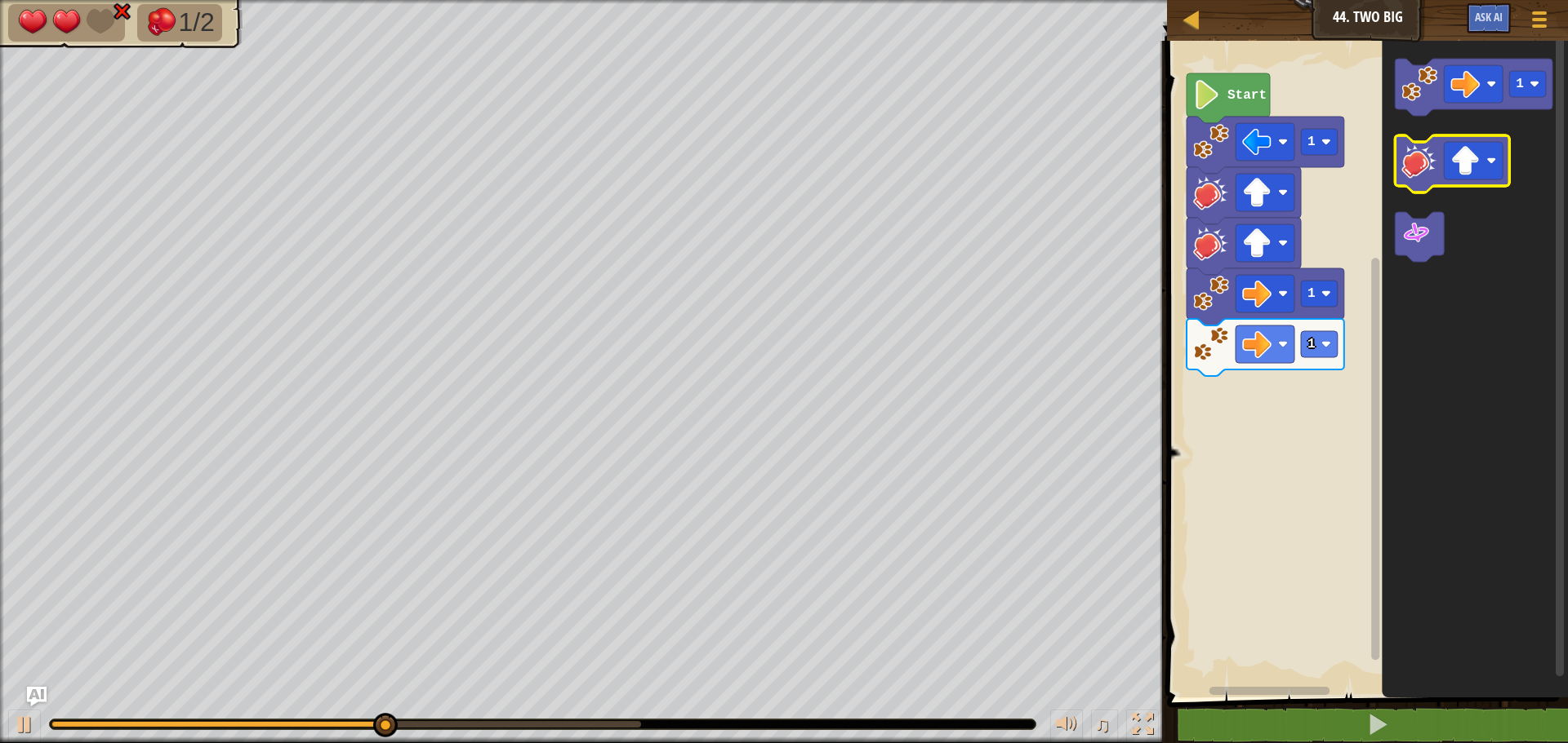
click at [1429, 154] on image "Blockly Workspace" at bounding box center [1419, 161] width 36 height 36
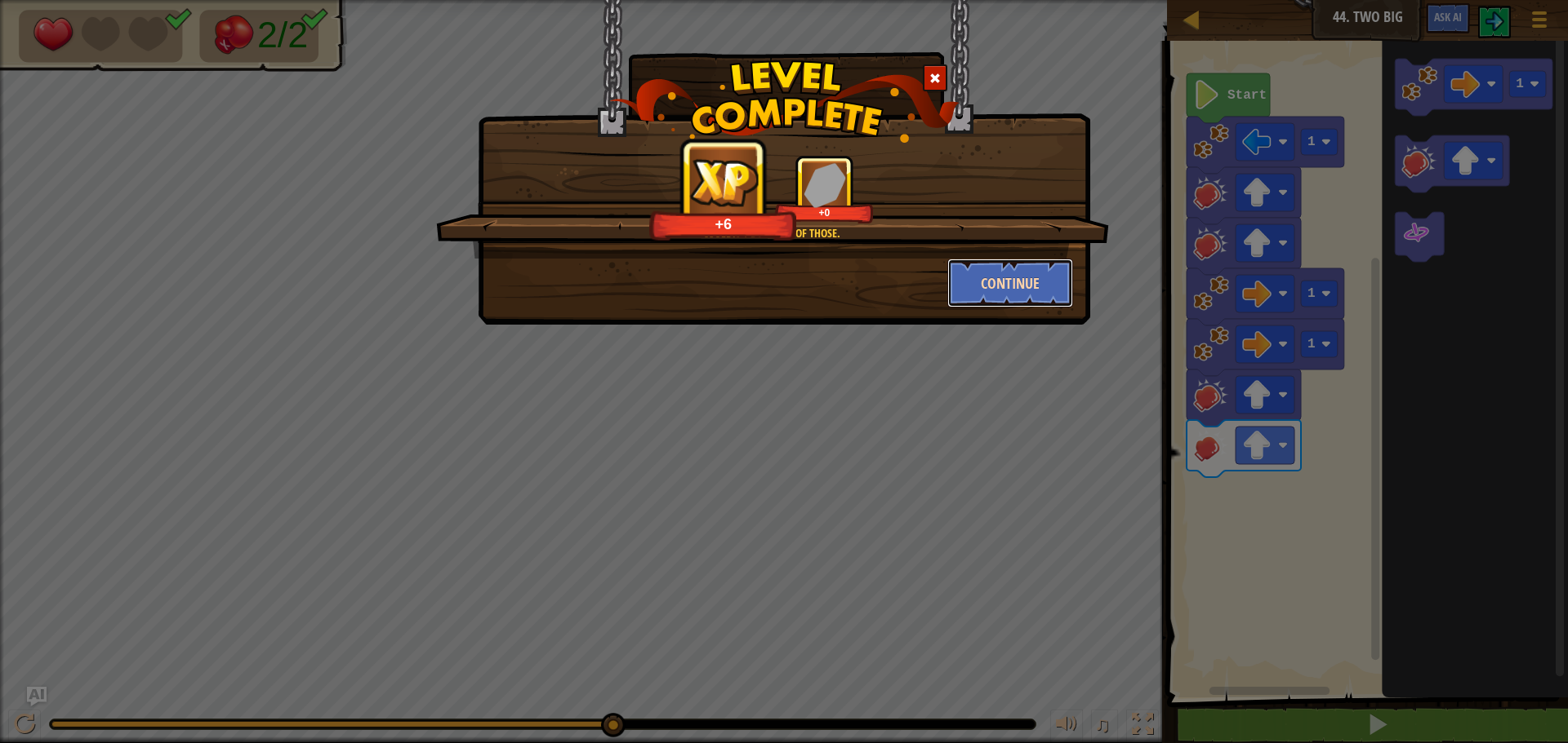
drag, startPoint x: 1006, startPoint y: 284, endPoint x: 1044, endPoint y: 261, distance: 44.4
click at [1046, 258] on div "Couldn't do three of those. +6 +0 Continue" at bounding box center [784, 232] width 579 height 153
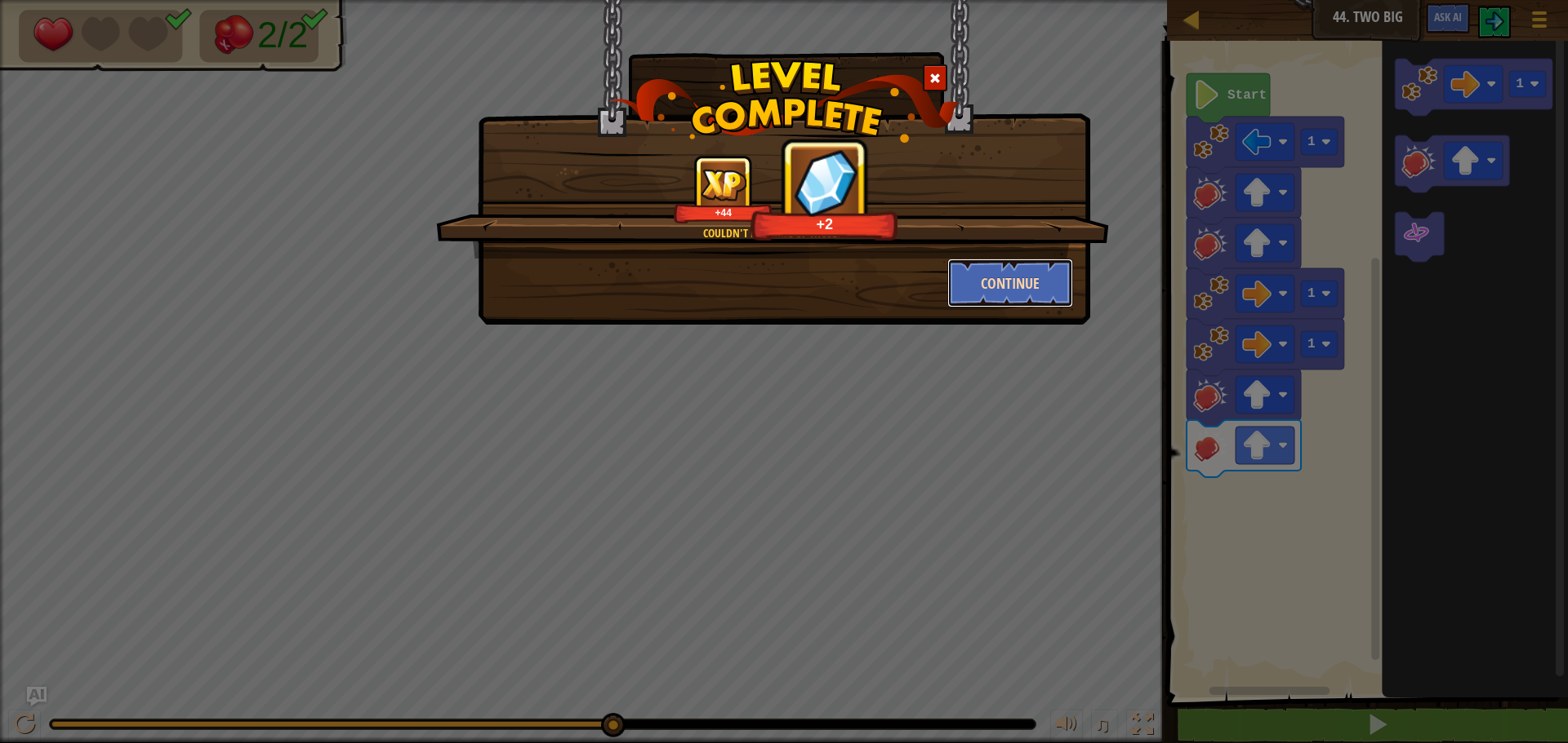
click at [1053, 277] on button "Continue" at bounding box center [1010, 283] width 126 height 49
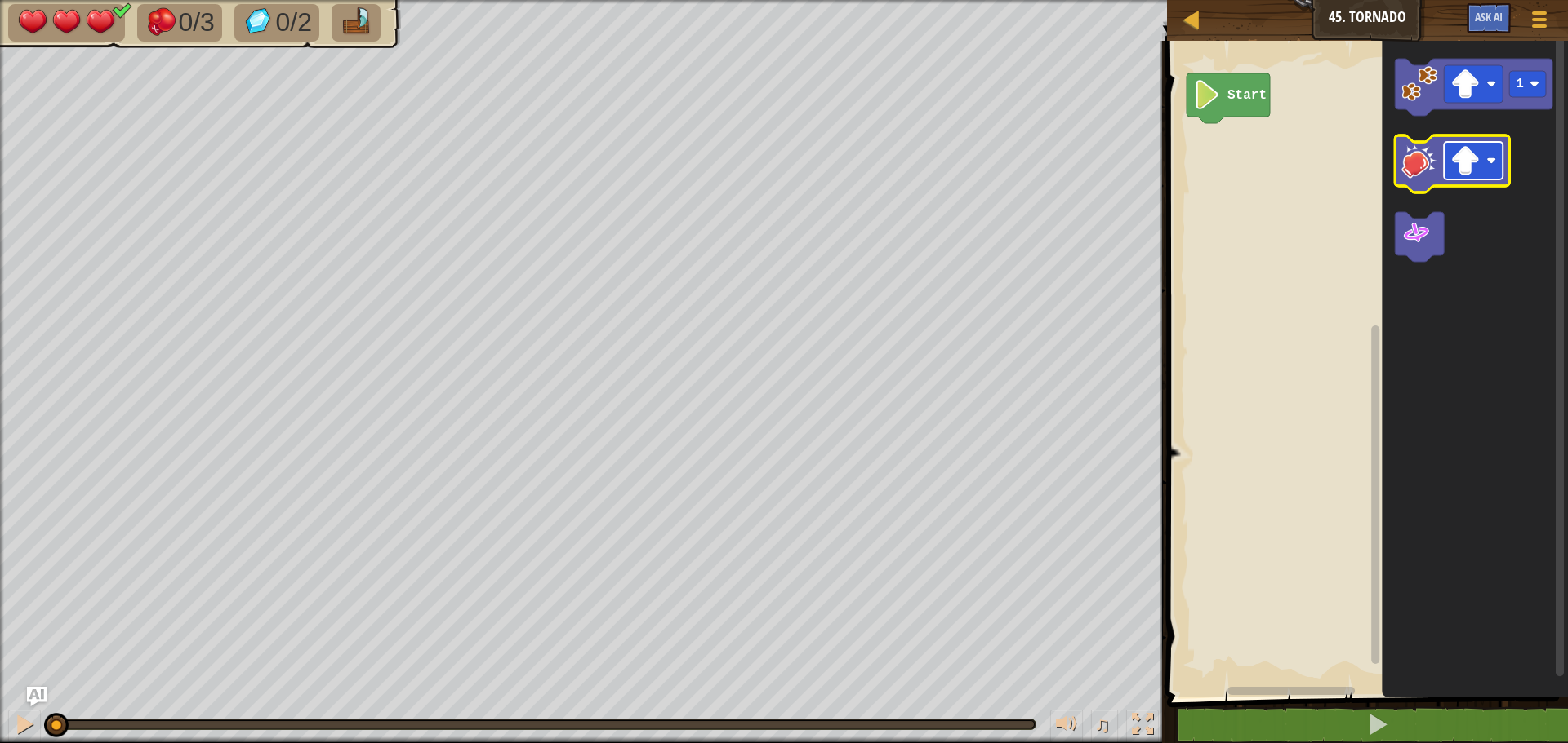
click at [1462, 154] on image "Blockly Workspace" at bounding box center [1464, 160] width 29 height 29
click at [1424, 159] on image "Blockly Workspace" at bounding box center [1419, 161] width 36 height 36
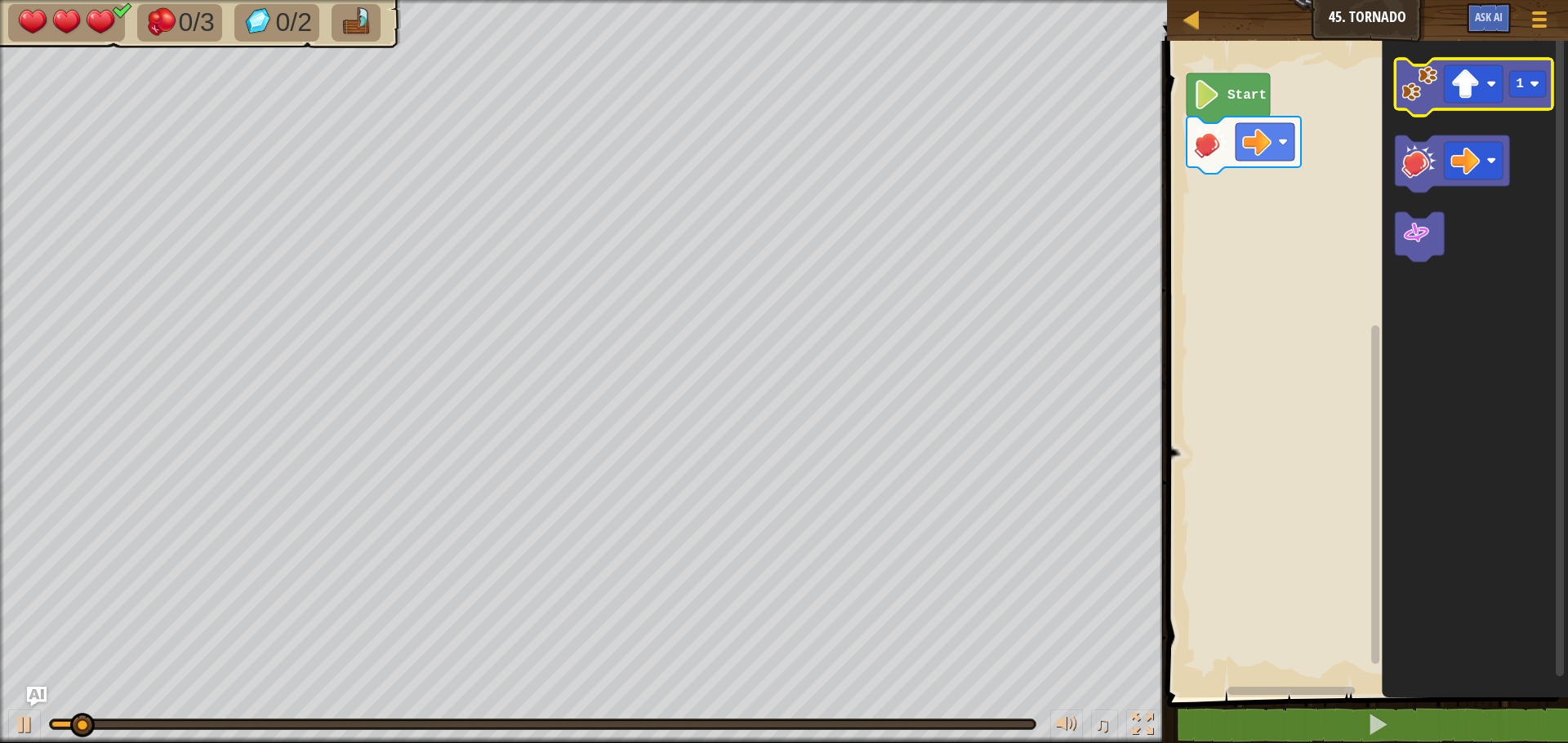
click at [1422, 111] on icon "Blockly Workspace" at bounding box center [1473, 87] width 157 height 57
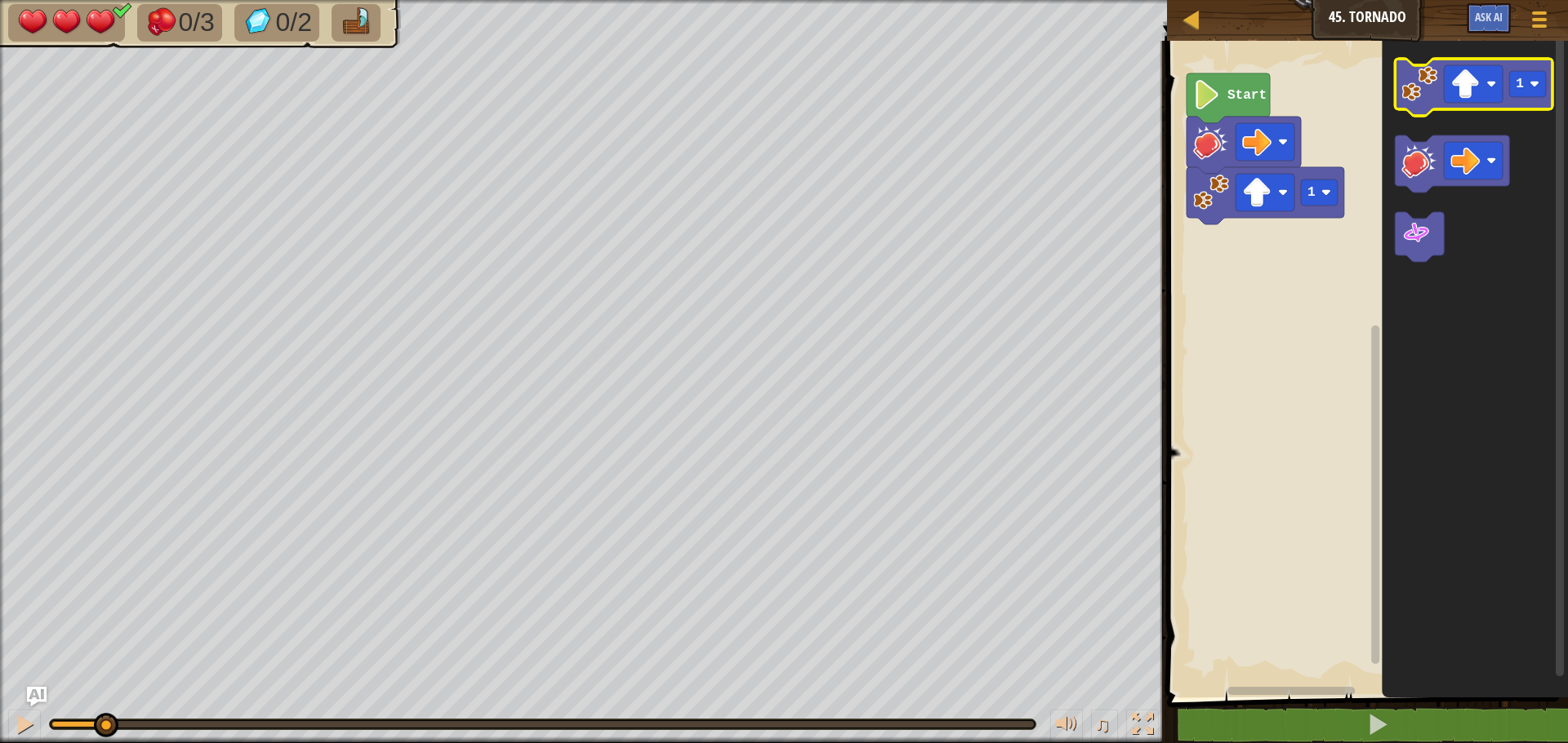
click at [1422, 111] on icon "Blockly Workspace" at bounding box center [1473, 87] width 157 height 57
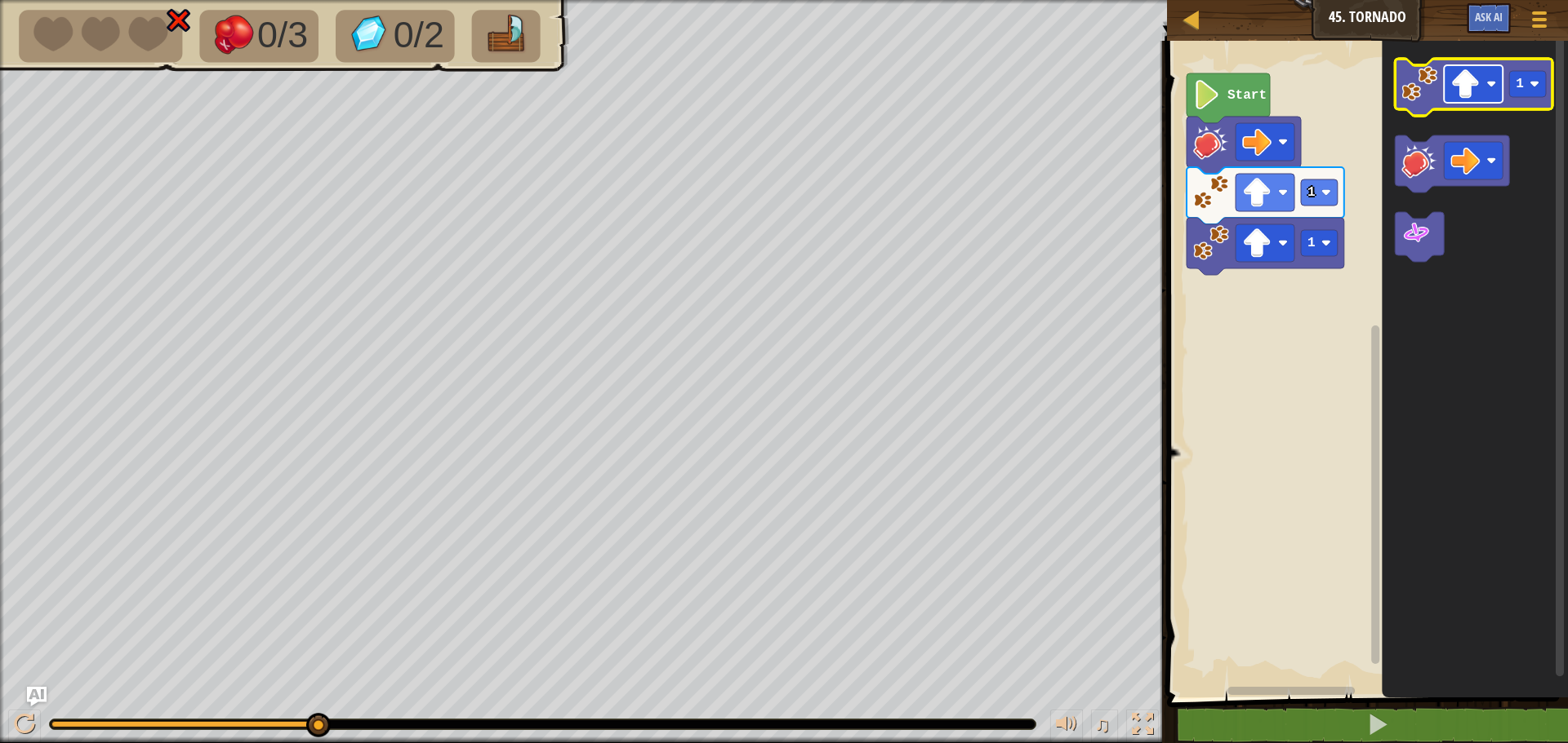
click at [1456, 97] on image "Blockly Workspace" at bounding box center [1464, 84] width 29 height 29
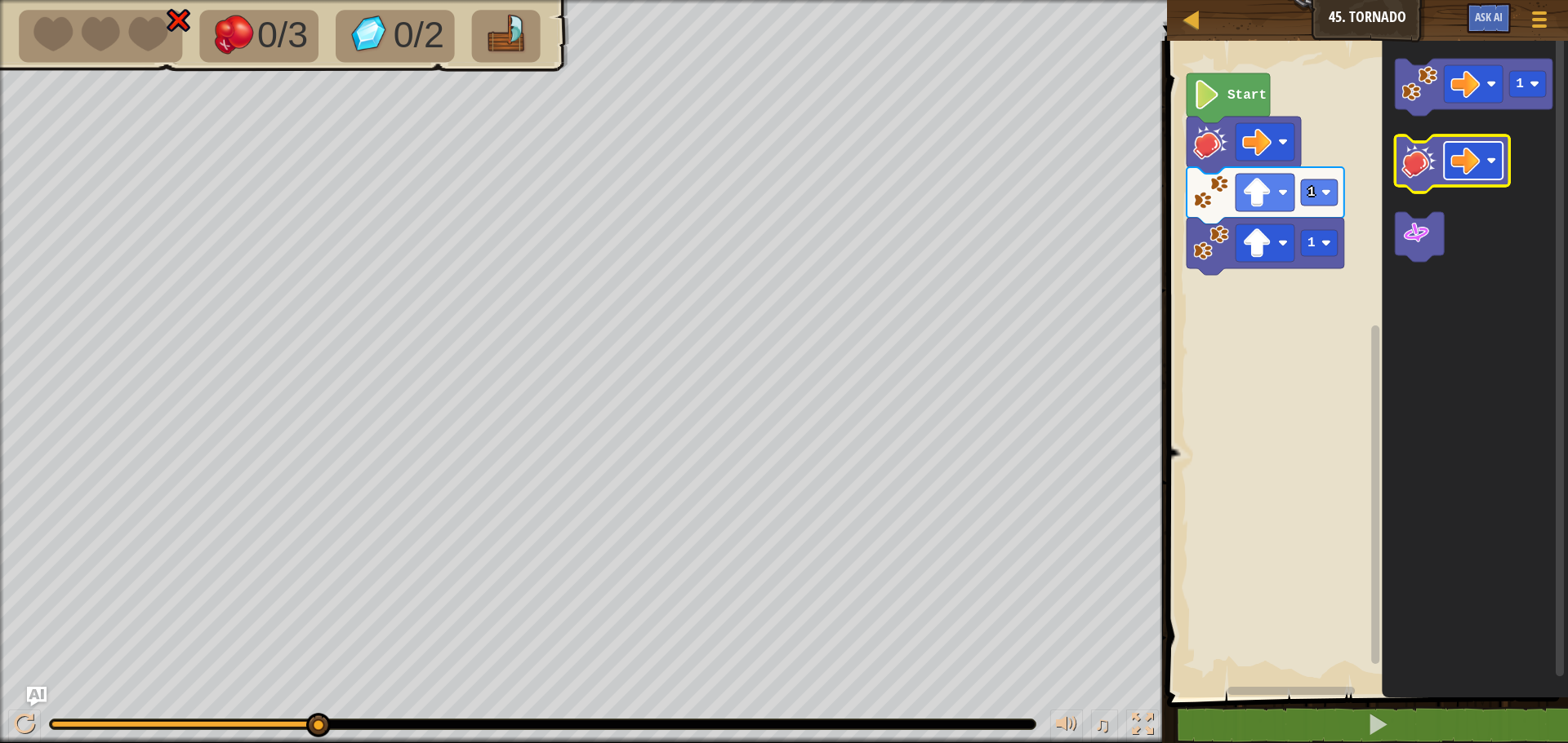
click at [1466, 161] on image "Blockly Workspace" at bounding box center [1464, 160] width 29 height 29
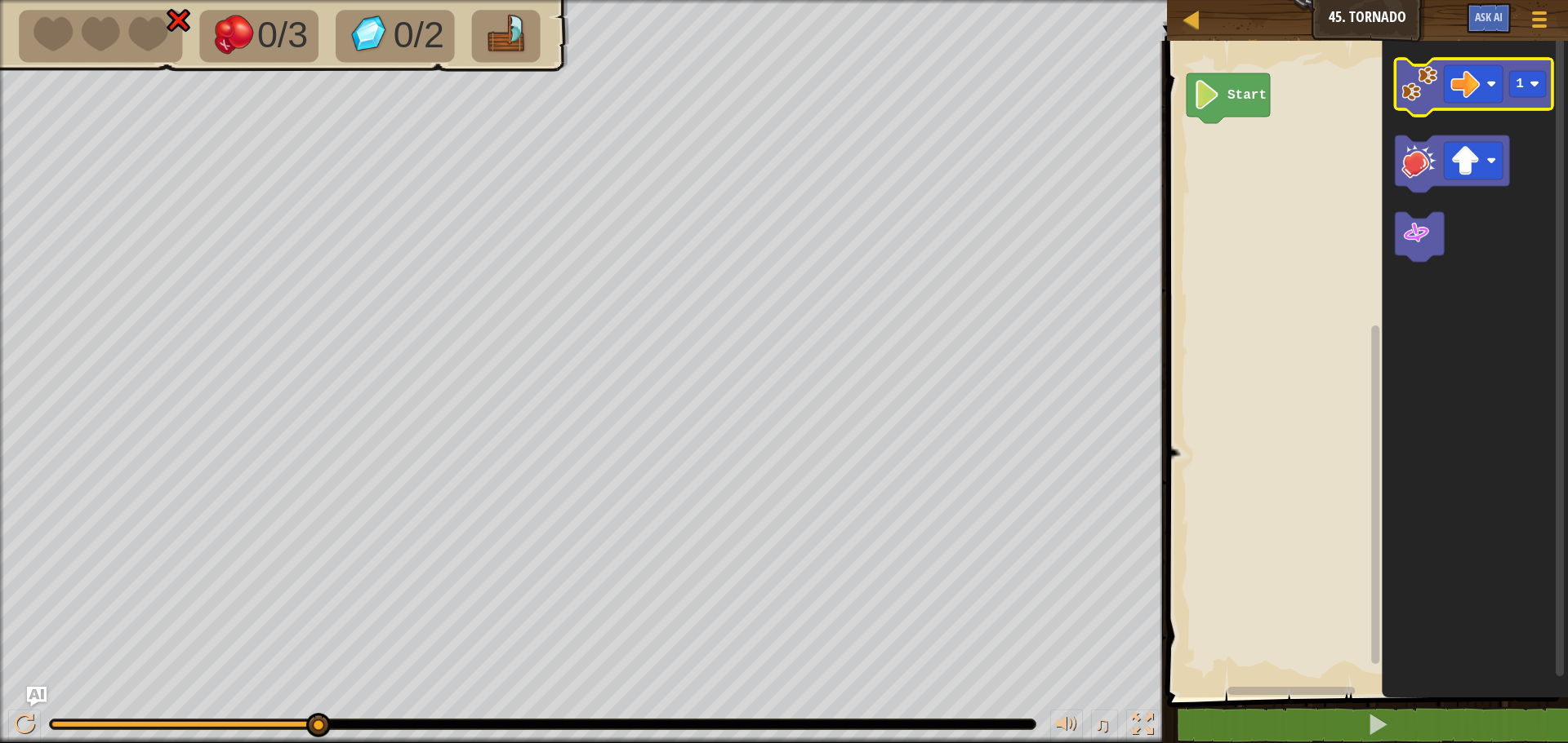
click at [1417, 93] on image "Blockly Workspace" at bounding box center [1419, 84] width 36 height 36
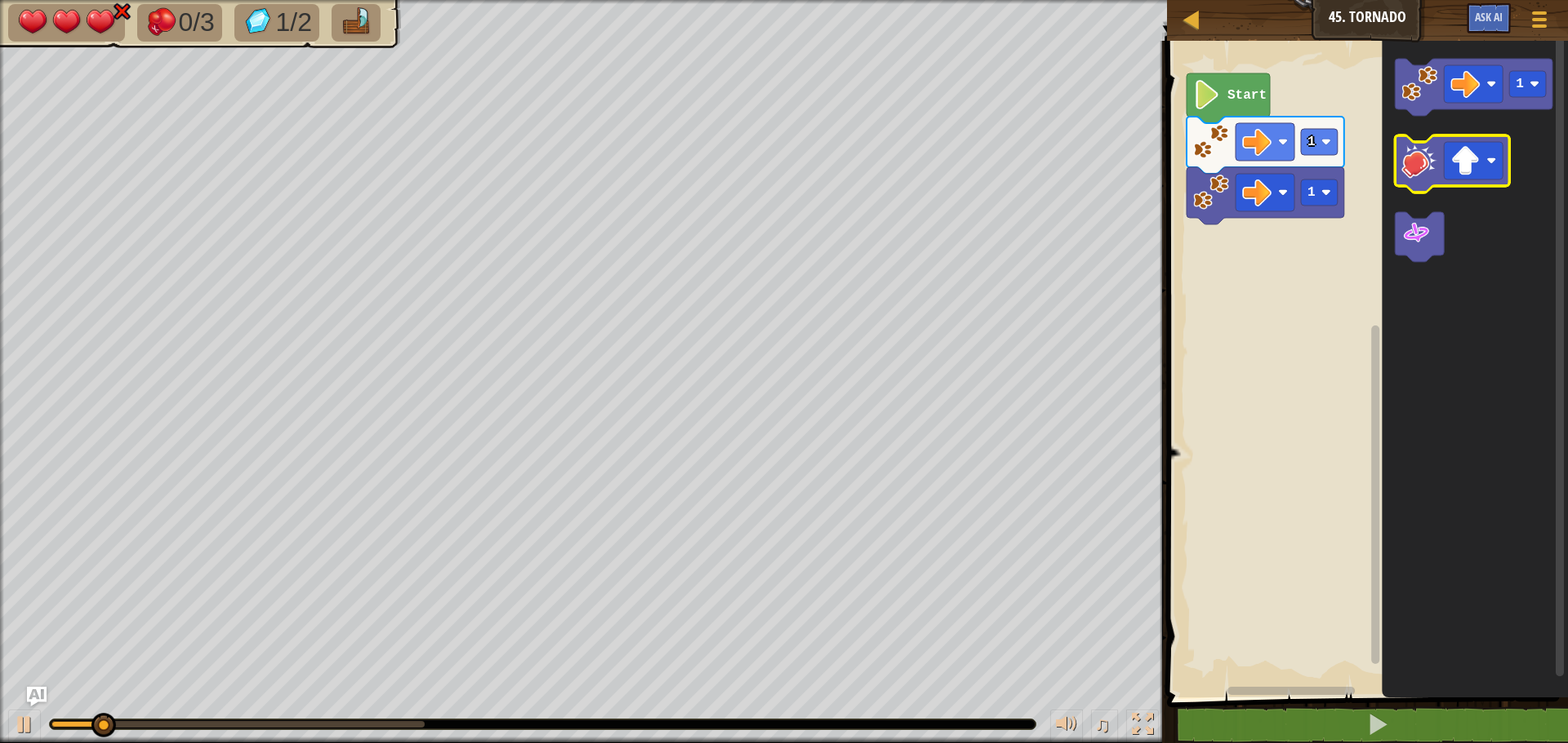
click at [1421, 157] on image "Blockly Workspace" at bounding box center [1419, 161] width 36 height 36
click at [1422, 157] on image "Blockly Workspace" at bounding box center [1419, 161] width 36 height 36
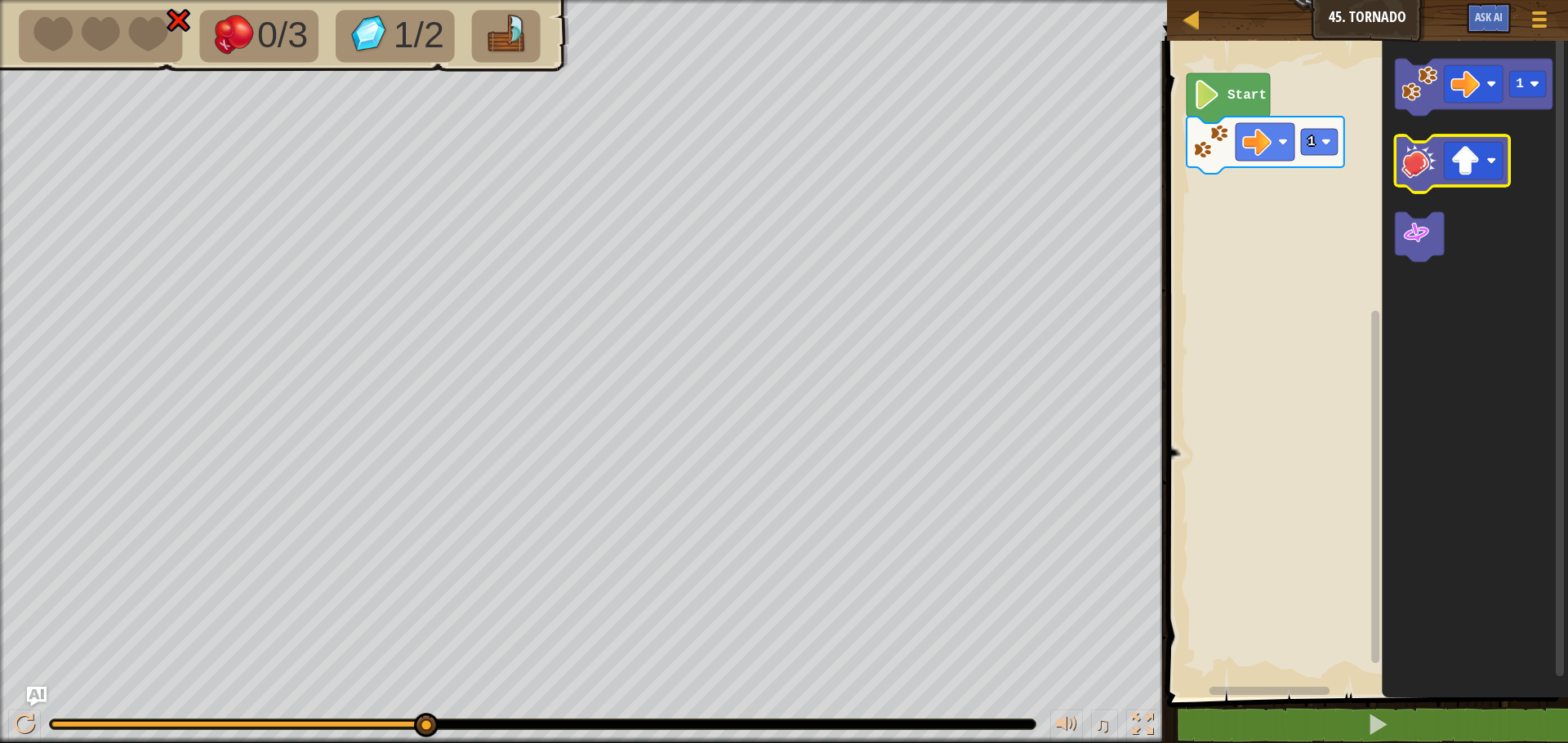
click at [1424, 167] on image "Blockly Workspace" at bounding box center [1419, 161] width 36 height 36
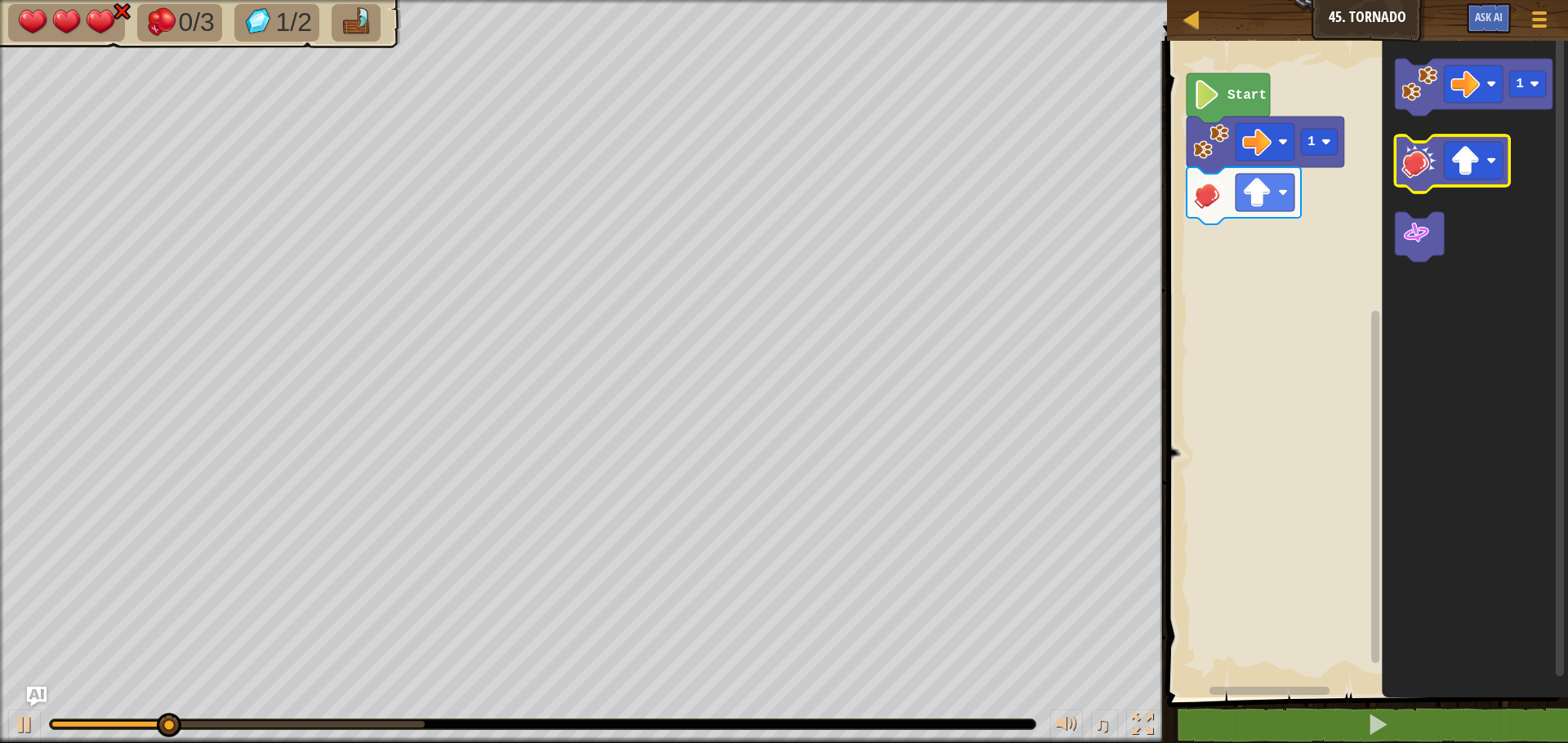
click at [1424, 167] on image "Blockly Workspace" at bounding box center [1419, 161] width 36 height 36
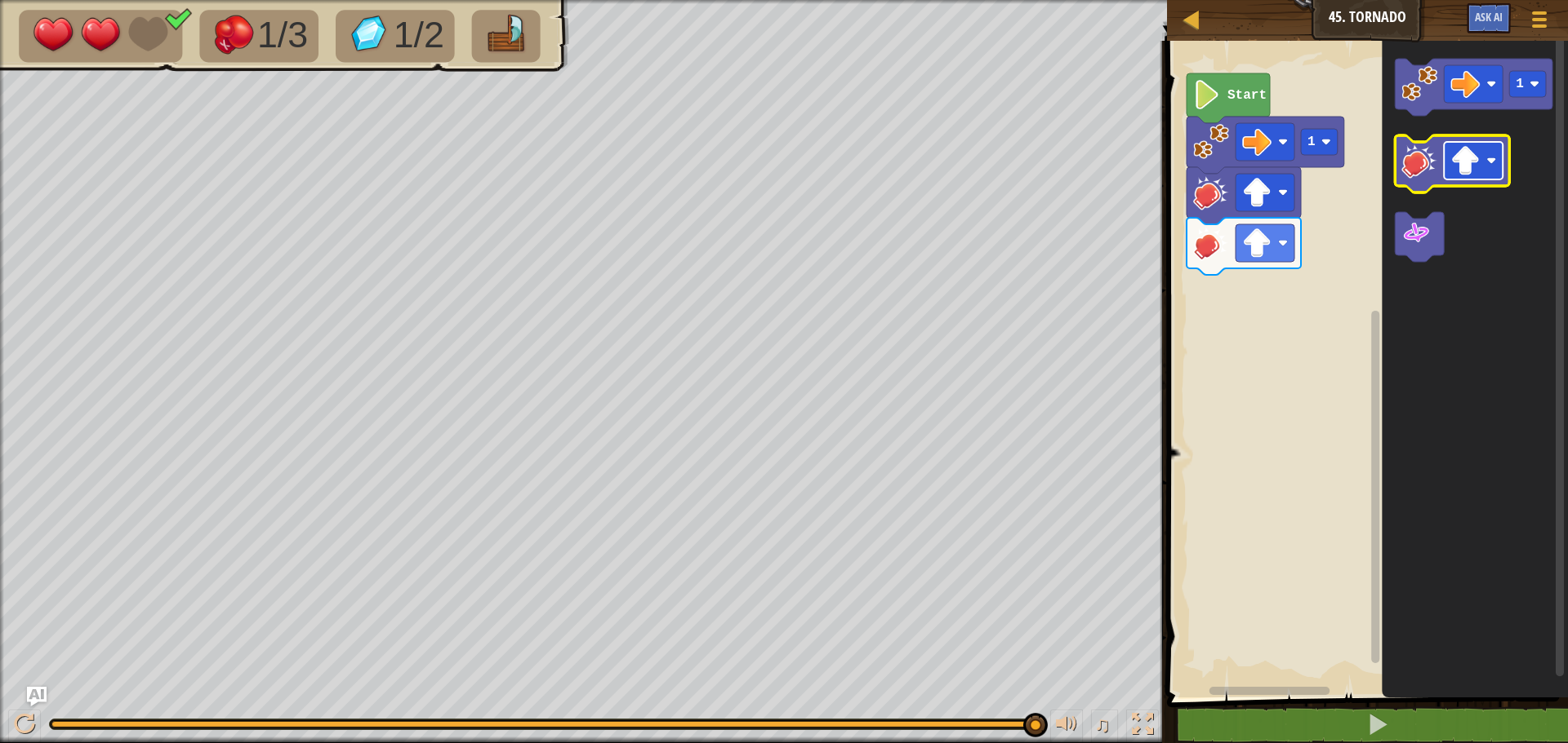
click at [1461, 158] on image "Blockly Workspace" at bounding box center [1464, 160] width 29 height 29
click at [1427, 111] on icon "Blockly Workspace" at bounding box center [1473, 87] width 157 height 57
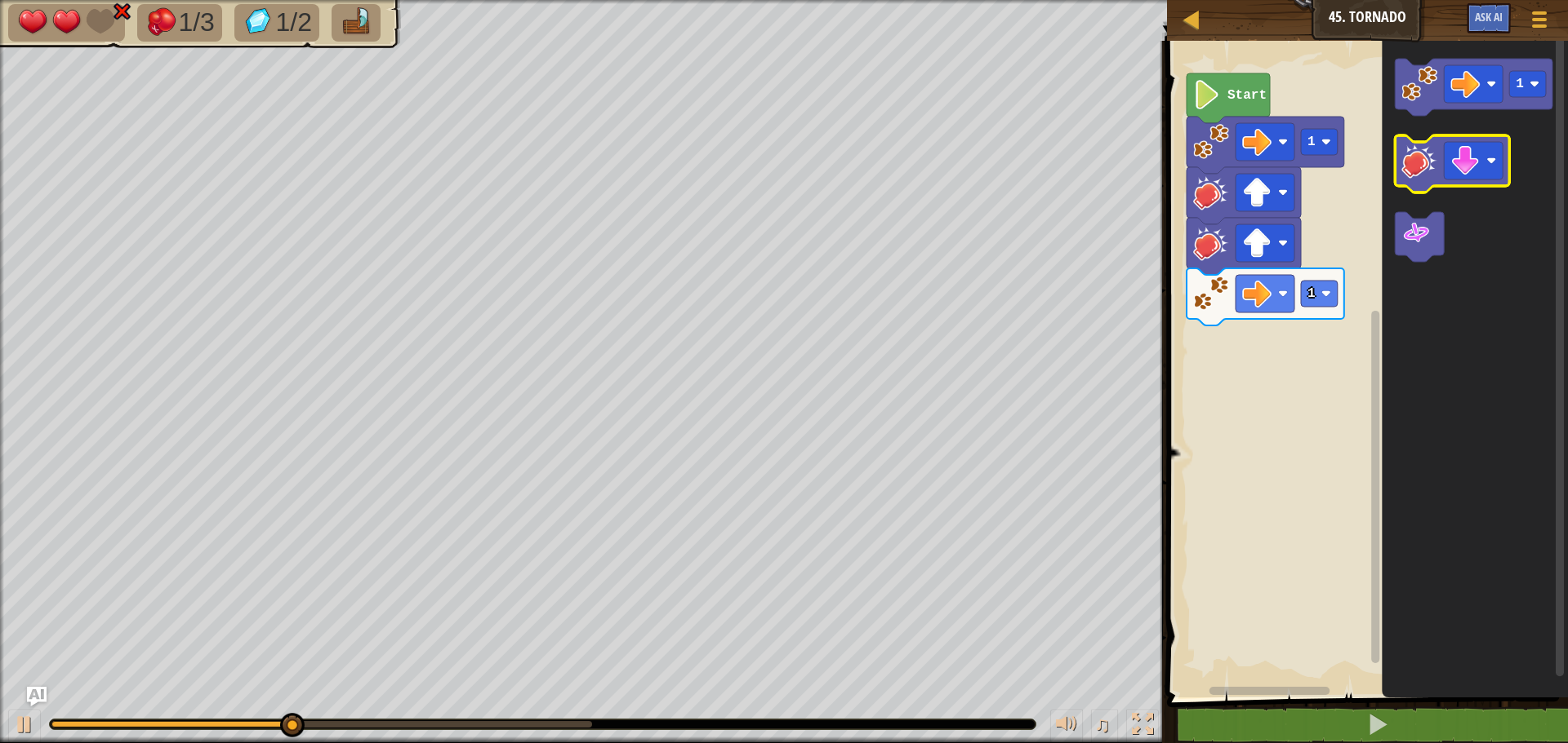
click at [1424, 159] on image "Blockly Workspace" at bounding box center [1419, 161] width 36 height 36
